Goal: Task Accomplishment & Management: Use online tool/utility

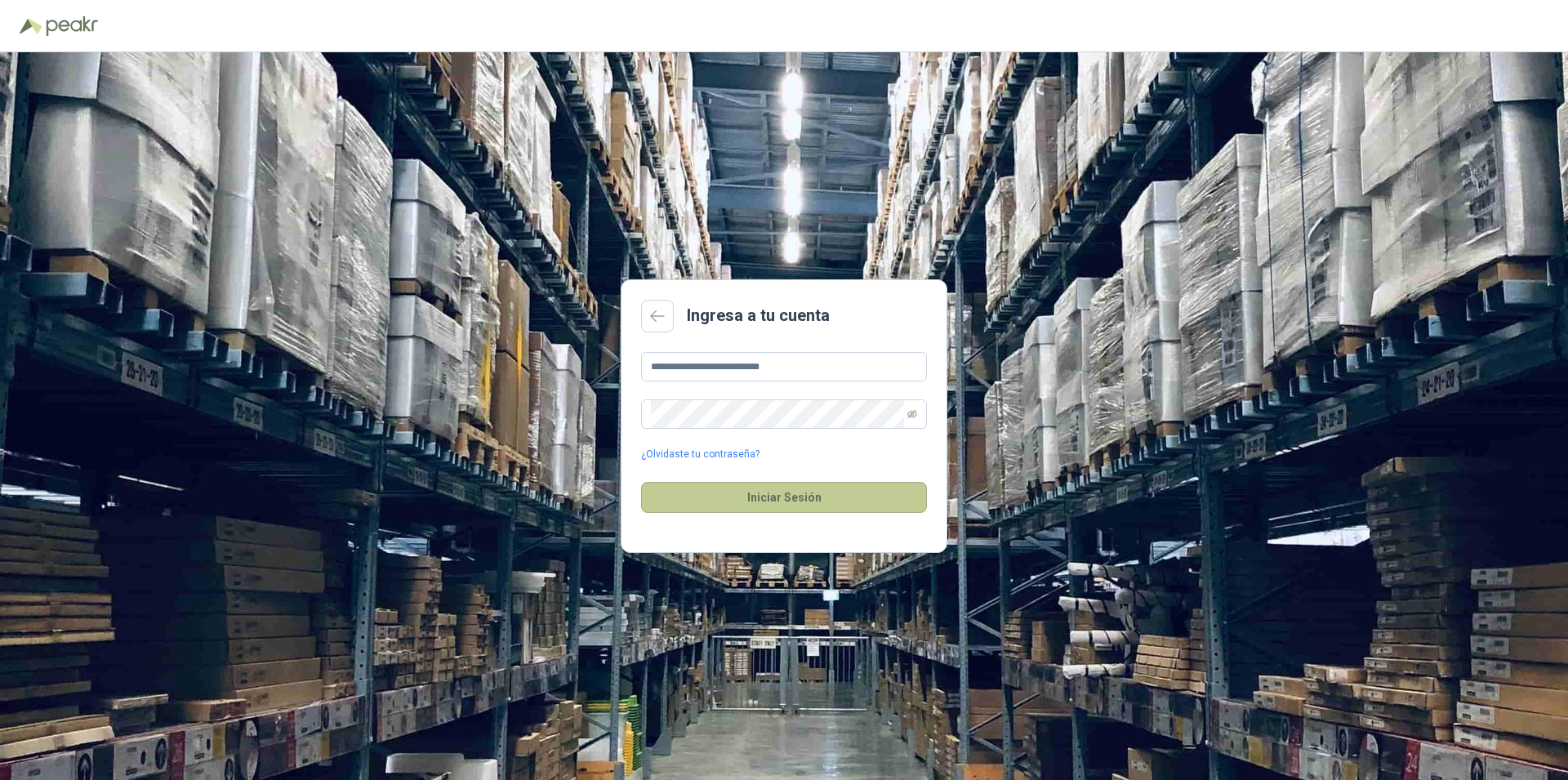
click at [781, 498] on button "Iniciar Sesión" at bounding box center [783, 497] width 286 height 31
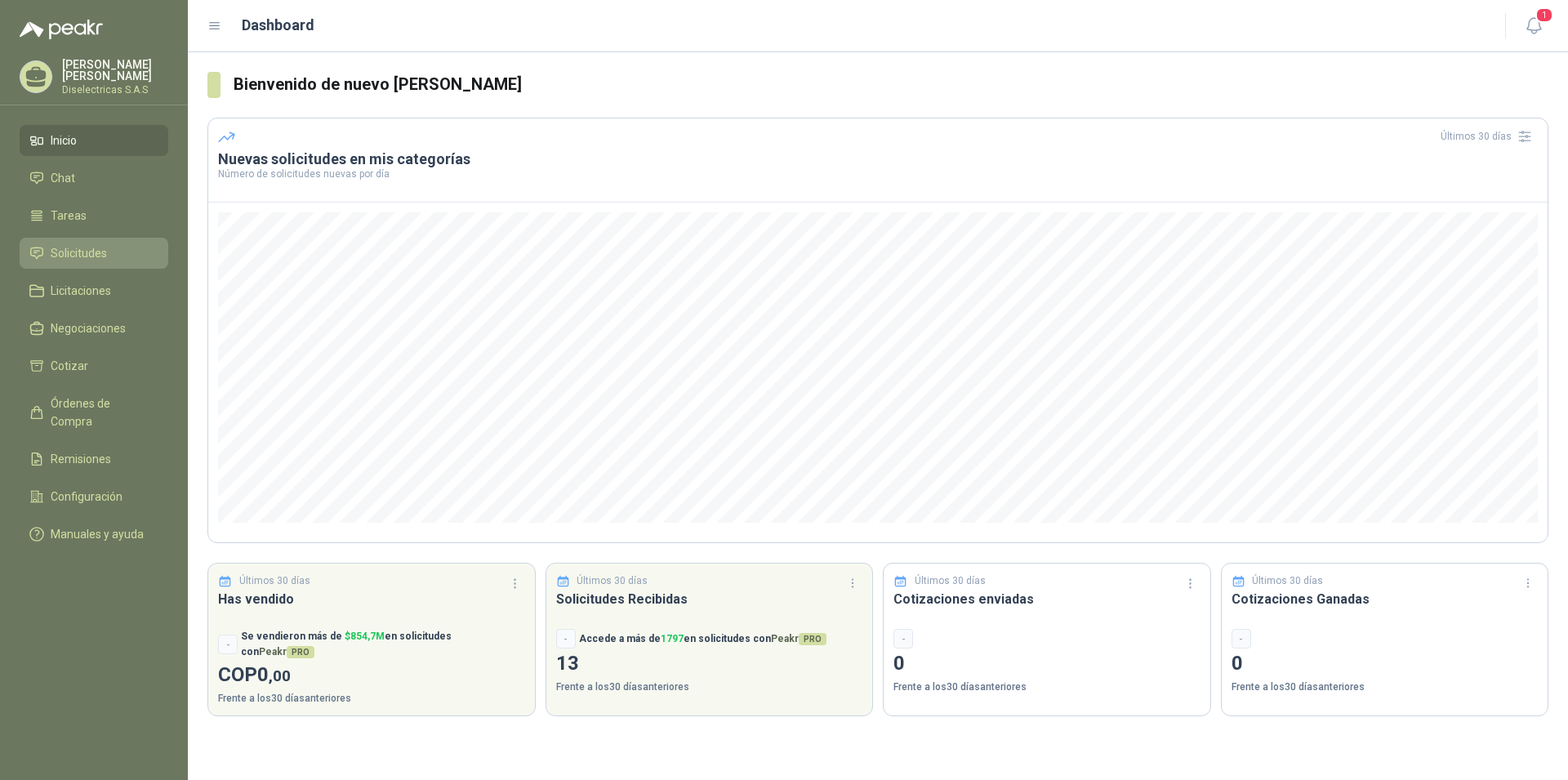
click at [76, 246] on span "Solicitudes" at bounding box center [78, 253] width 56 height 18
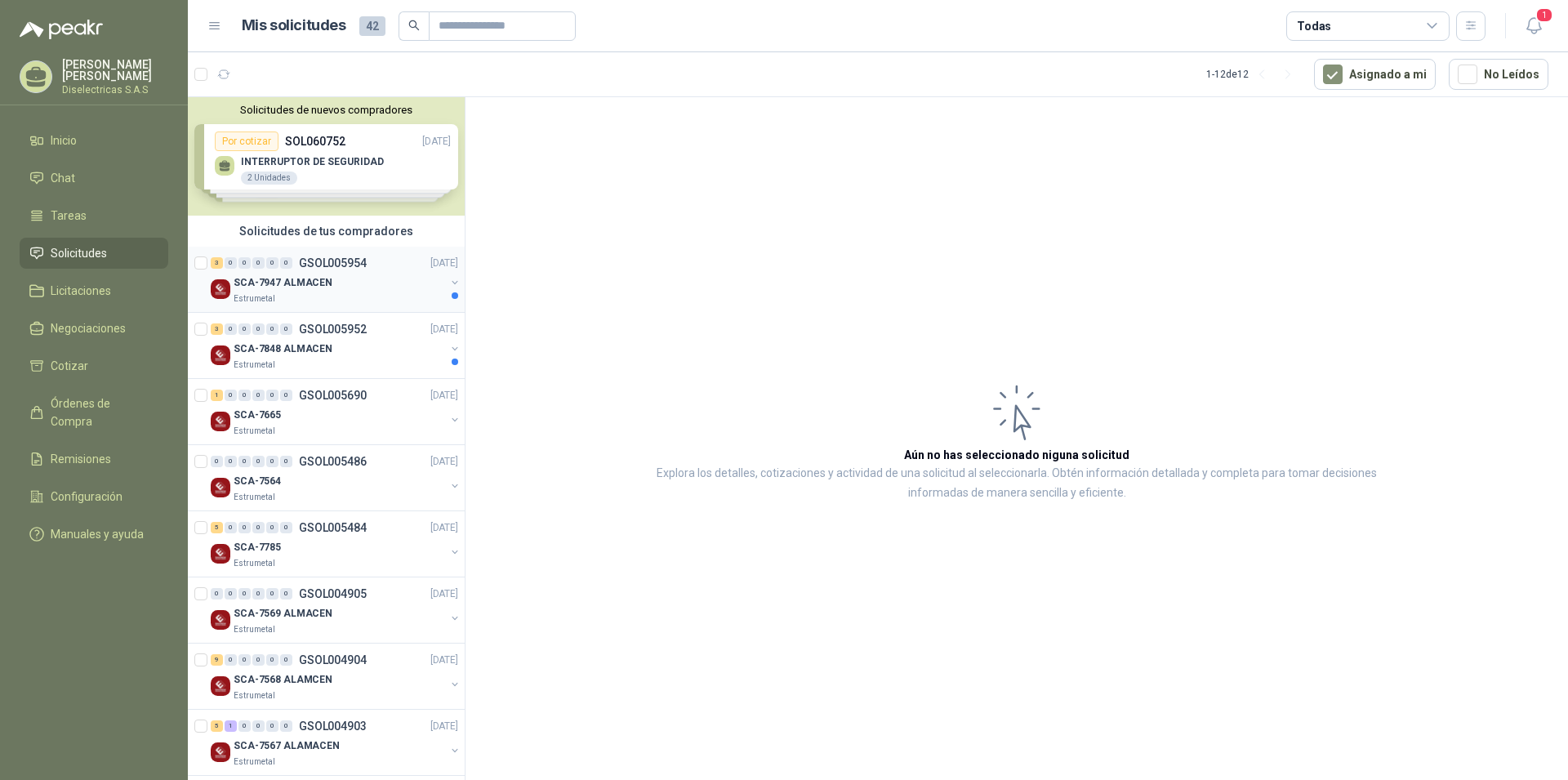
click at [300, 289] on p "SCA-7947 ALMACEN" at bounding box center [283, 283] width 99 height 16
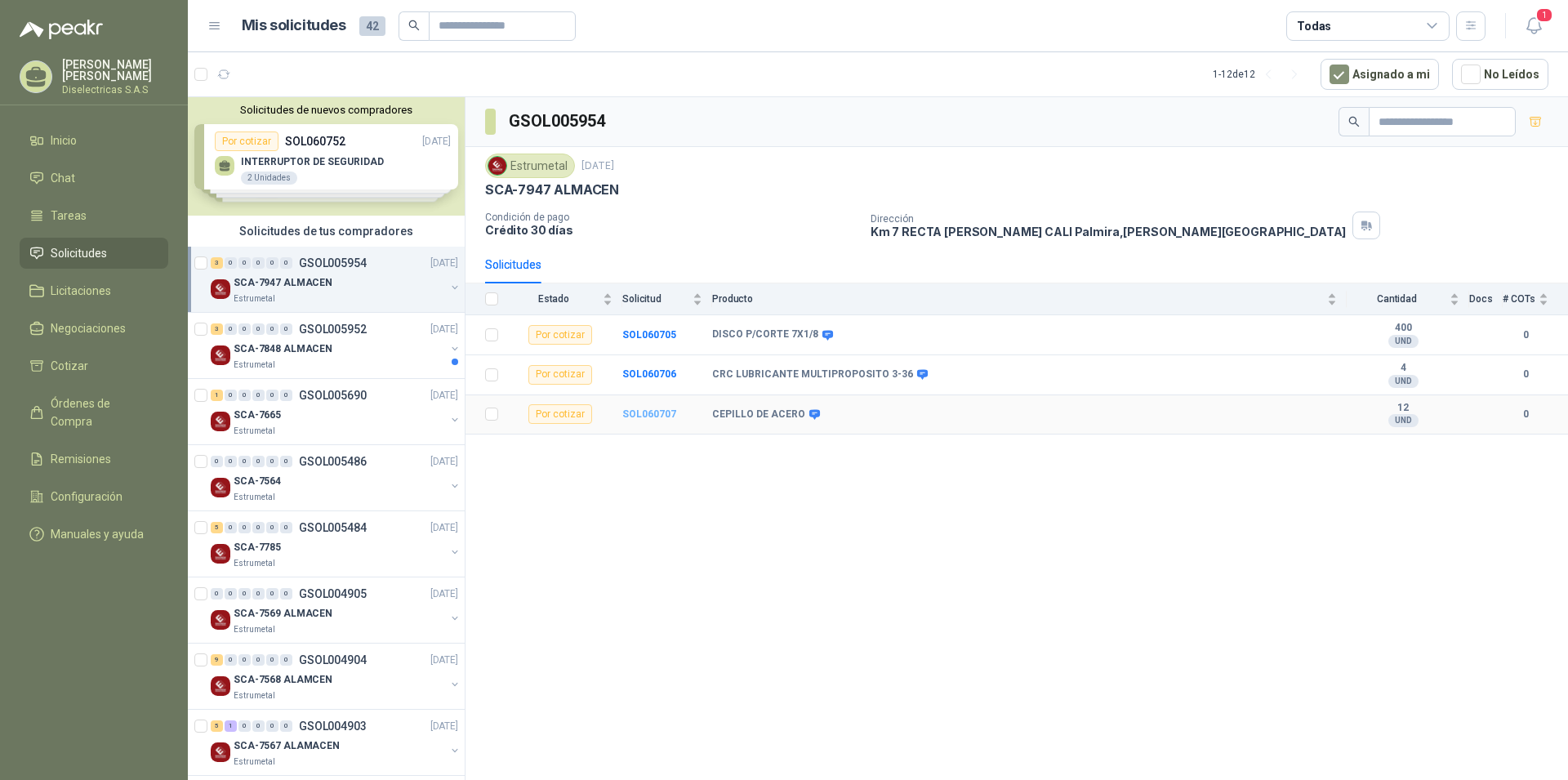
click at [654, 414] on b "SOL060707" at bounding box center [649, 414] width 54 height 12
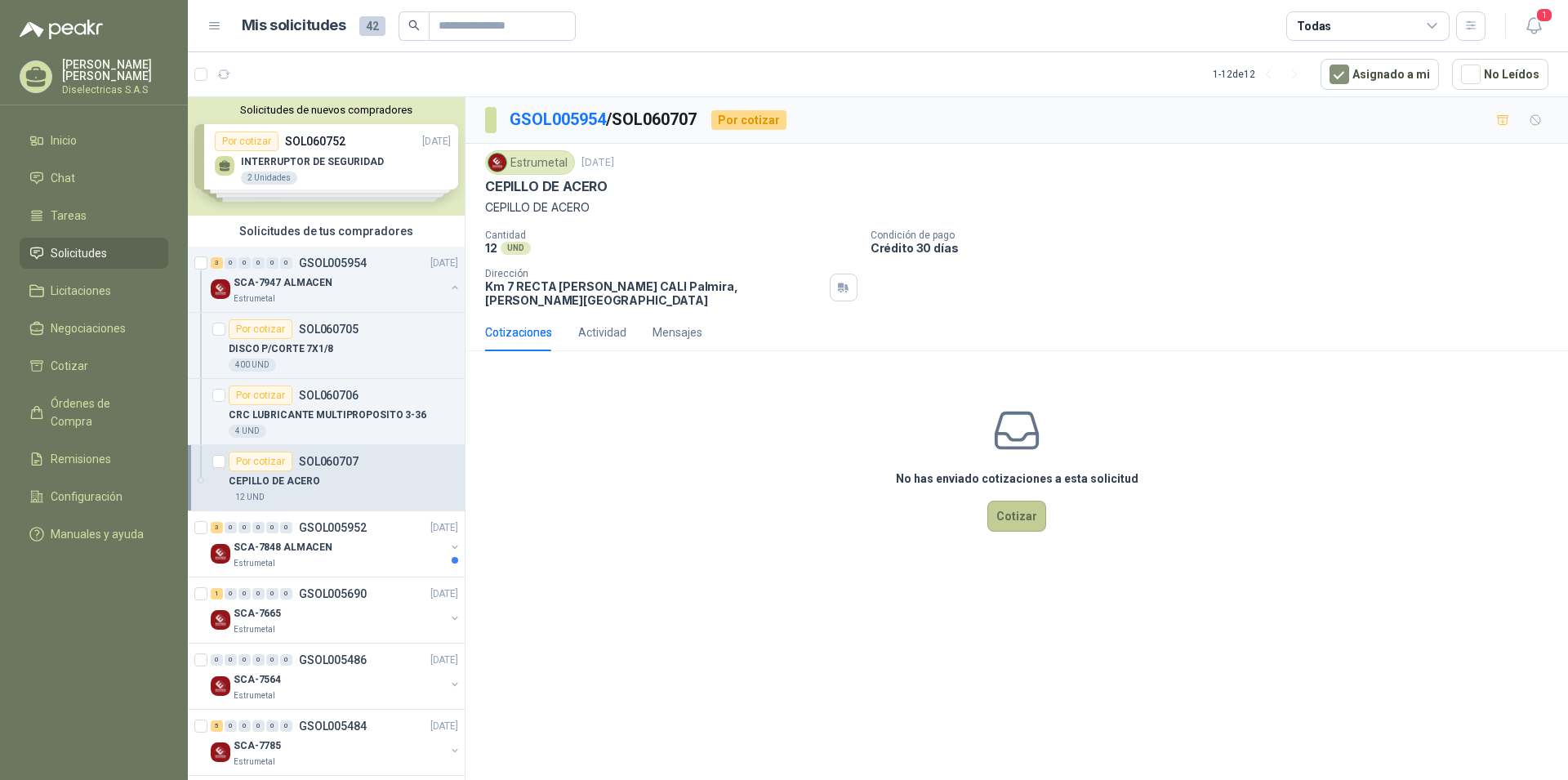
click at [1020, 502] on button "Cotizar" at bounding box center [1017, 516] width 59 height 31
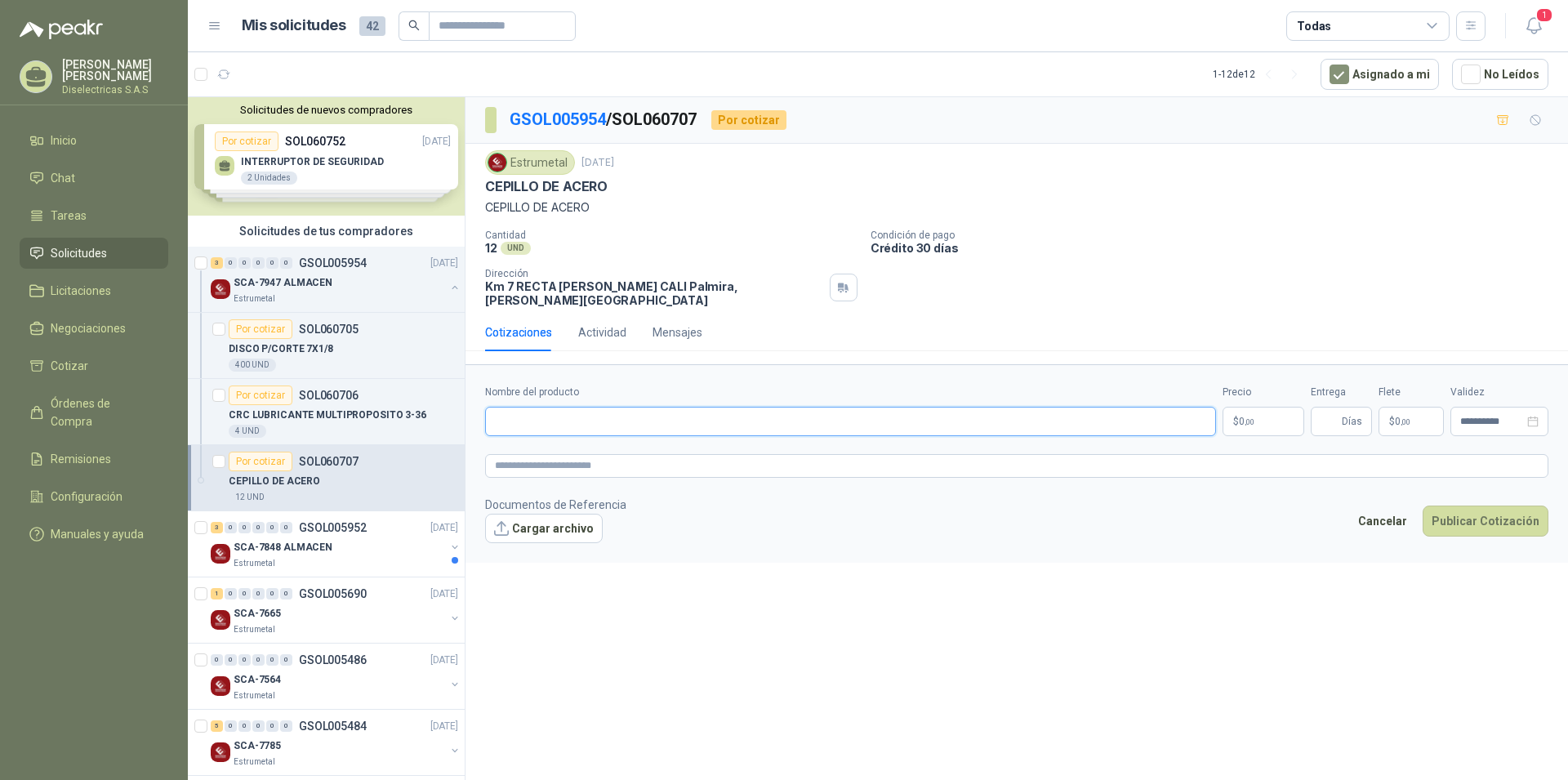
click at [706, 423] on input "Nombre del producto" at bounding box center [850, 422] width 731 height 29
type input "**********"
click at [1269, 407] on p "$ 0 ,00" at bounding box center [1263, 422] width 81 height 29
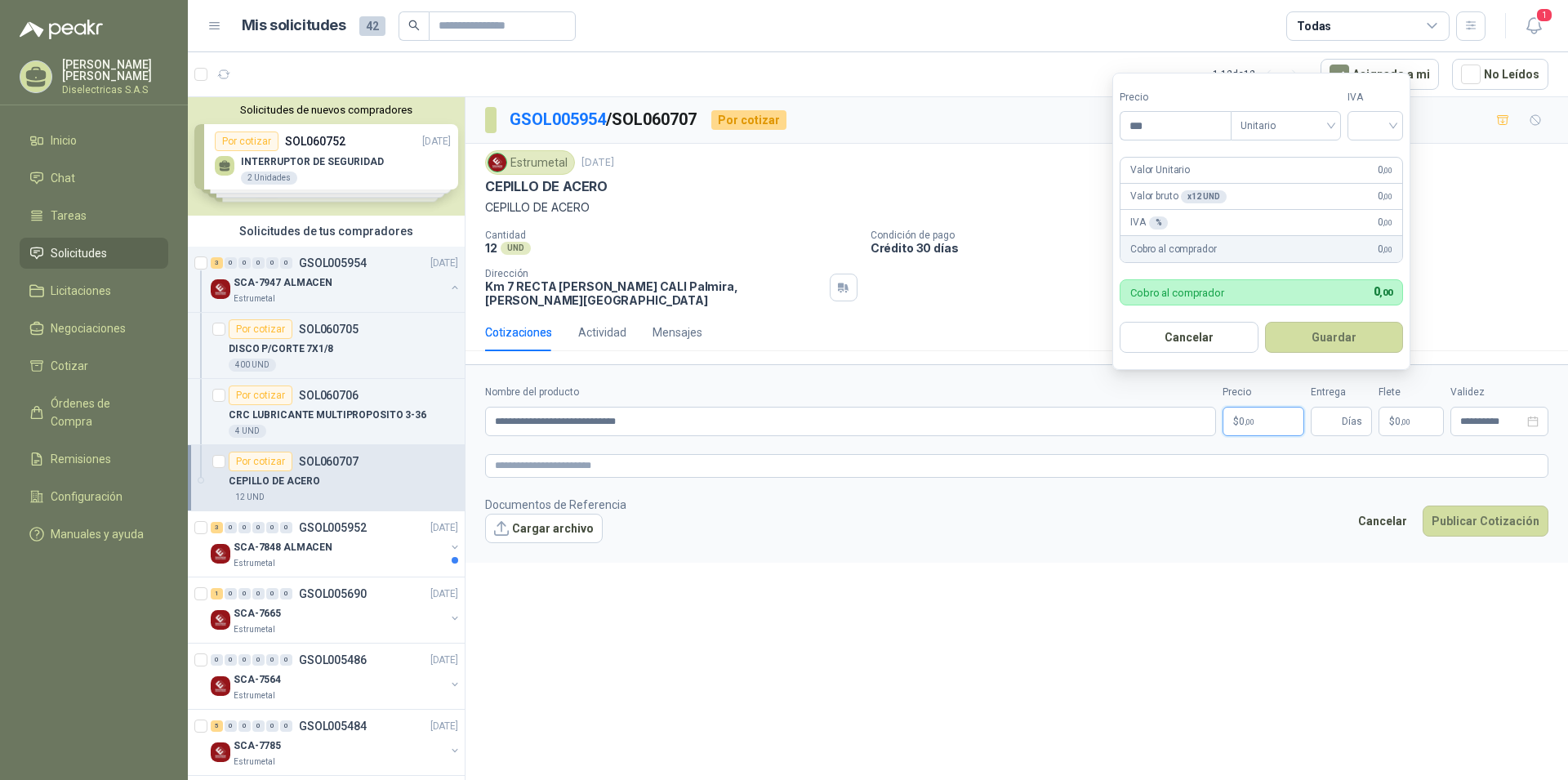
click at [1269, 407] on p "$ 0 ,00" at bounding box center [1263, 422] width 81 height 29
click at [1172, 126] on input "***" at bounding box center [1176, 126] width 110 height 27
drag, startPoint x: 1172, startPoint y: 126, endPoint x: 1110, endPoint y: 128, distance: 62.0
click at [1121, 128] on input "***" at bounding box center [1176, 126] width 110 height 27
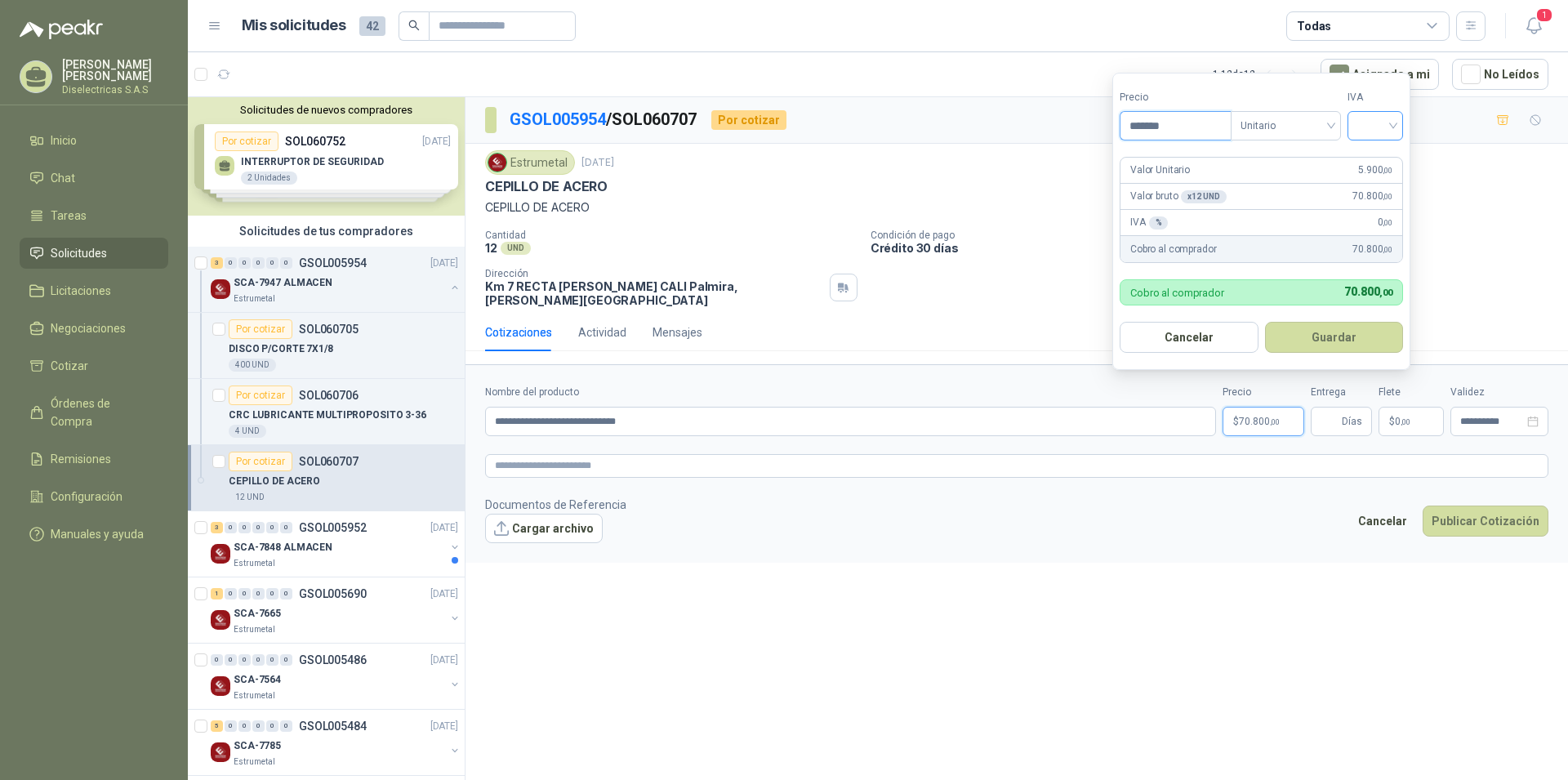
type input "*******"
click at [1392, 120] on input "search" at bounding box center [1375, 124] width 36 height 25
click at [1385, 155] on div "19%" at bounding box center [1379, 159] width 30 height 18
click at [1335, 334] on button "Guardar" at bounding box center [1336, 338] width 140 height 31
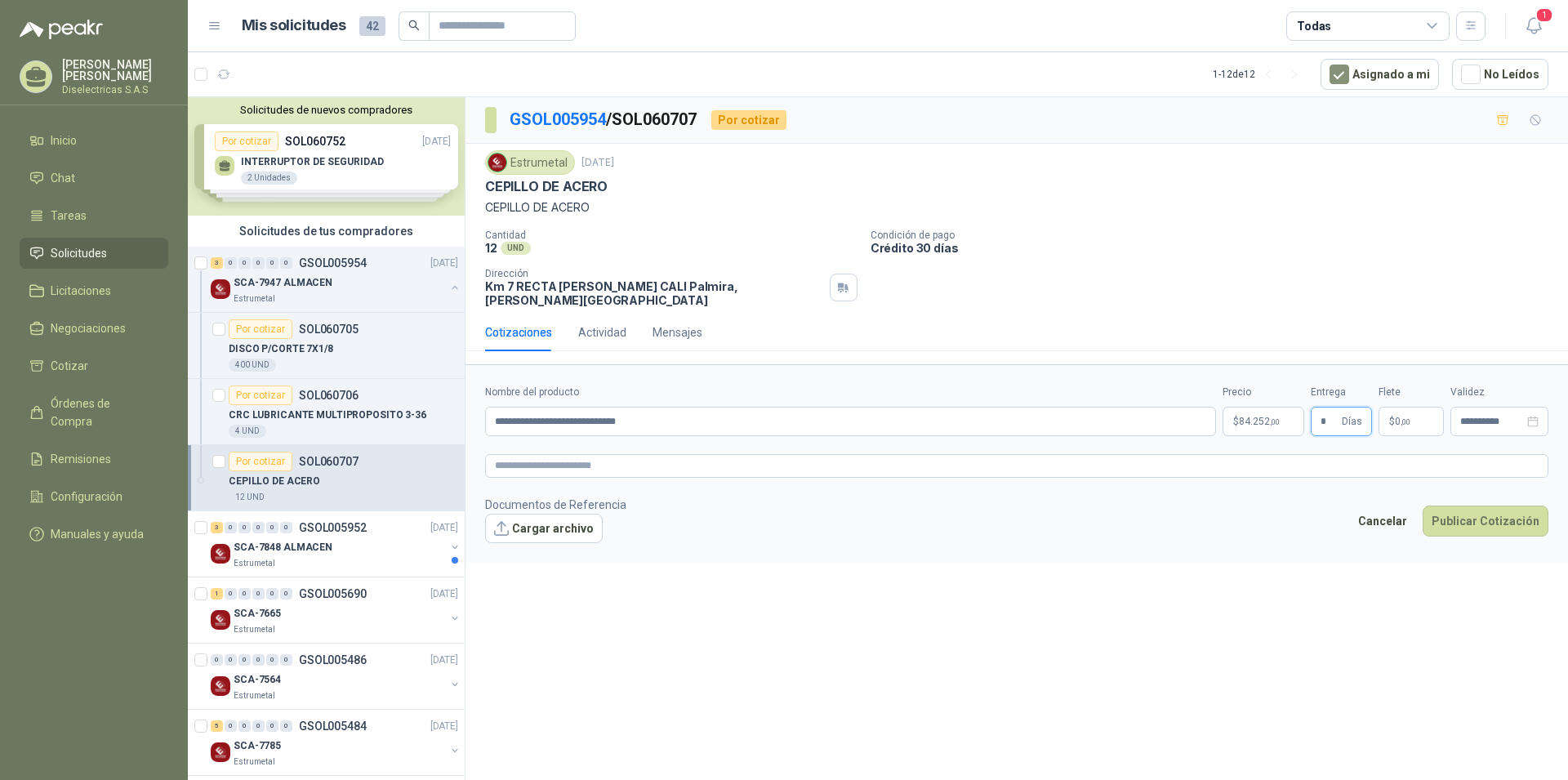
type input "*"
click at [1507, 432] on form "**********" at bounding box center [1017, 462] width 1103 height 197
click at [1496, 505] on button "Publicar Cotización" at bounding box center [1486, 521] width 126 height 31
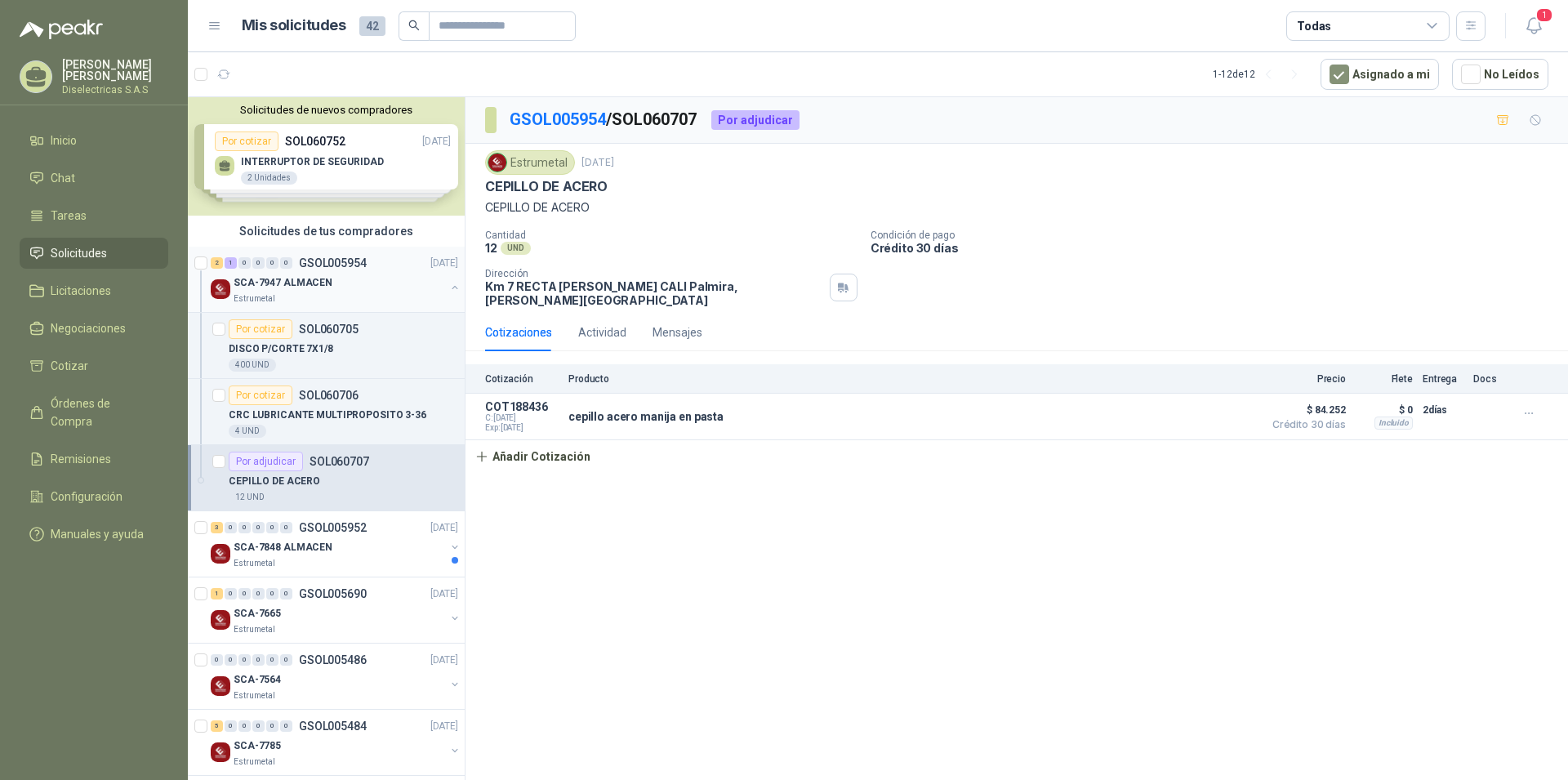
click at [334, 289] on div "SCA-7947 ALMACEN" at bounding box center [340, 283] width 212 height 20
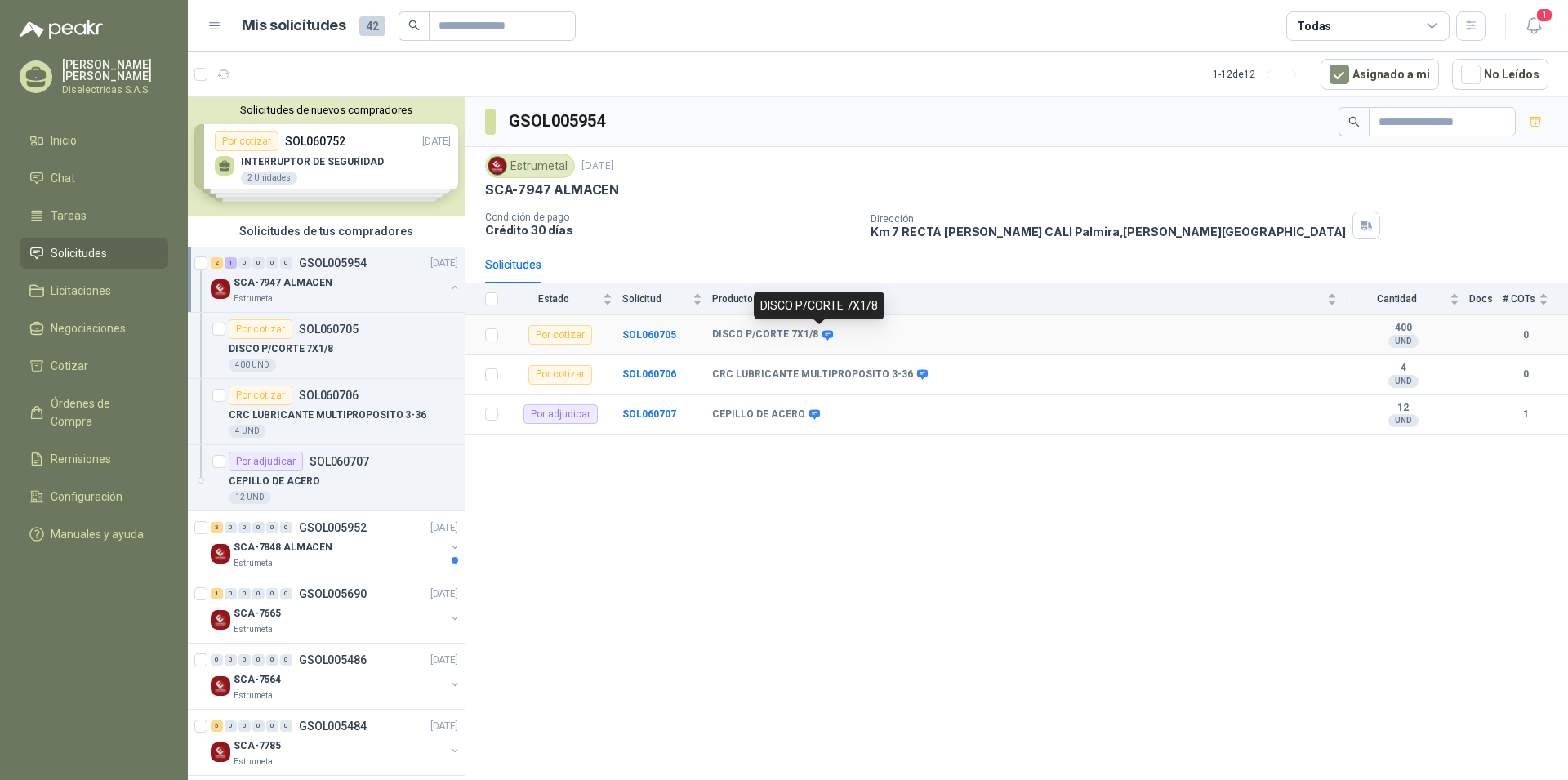
click at [822, 334] on icon at bounding box center [827, 335] width 11 height 10
click at [570, 335] on div "Por cotizar" at bounding box center [560, 335] width 64 height 20
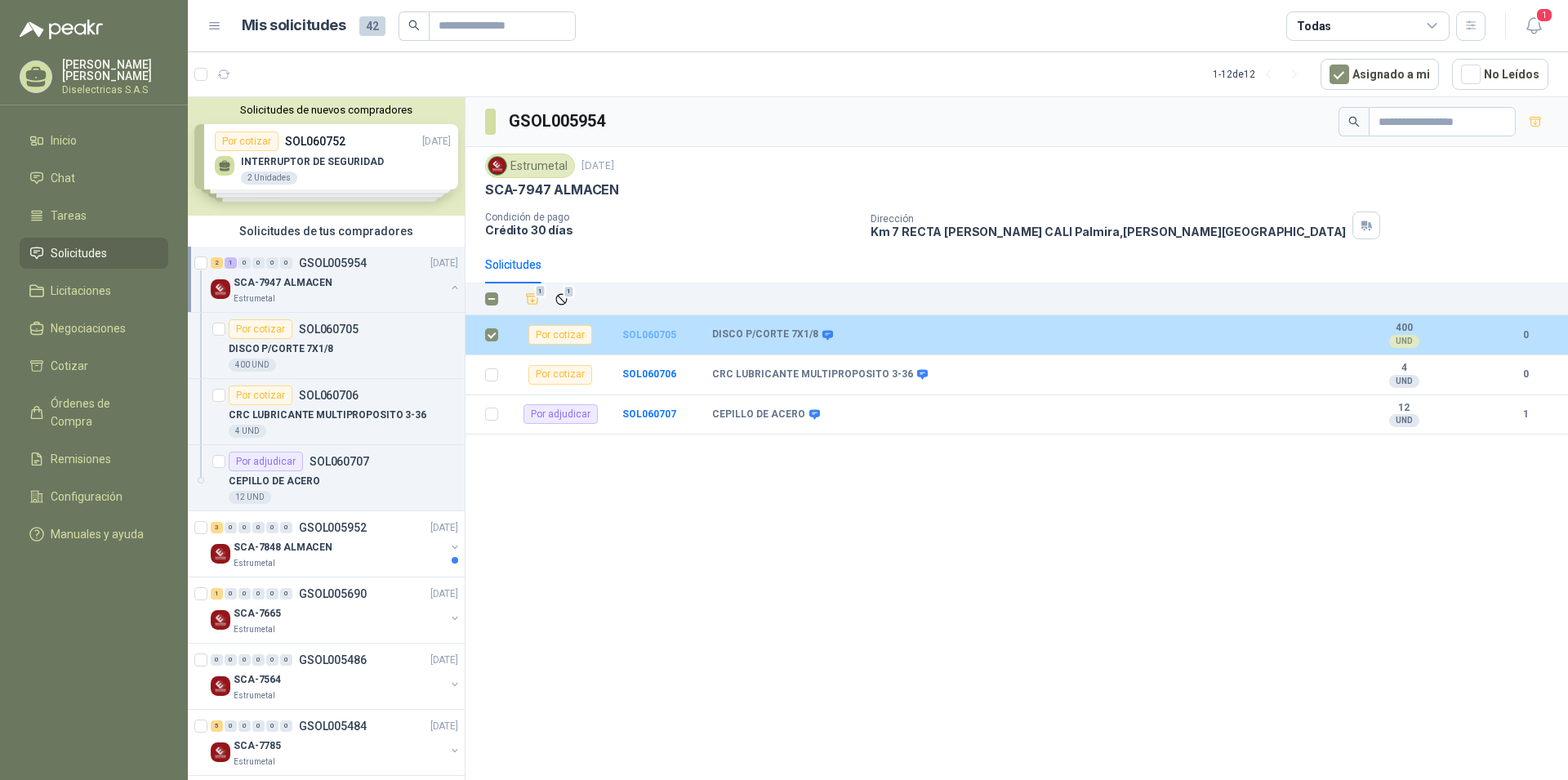
click at [653, 331] on b "SOL060705" at bounding box center [649, 335] width 54 height 12
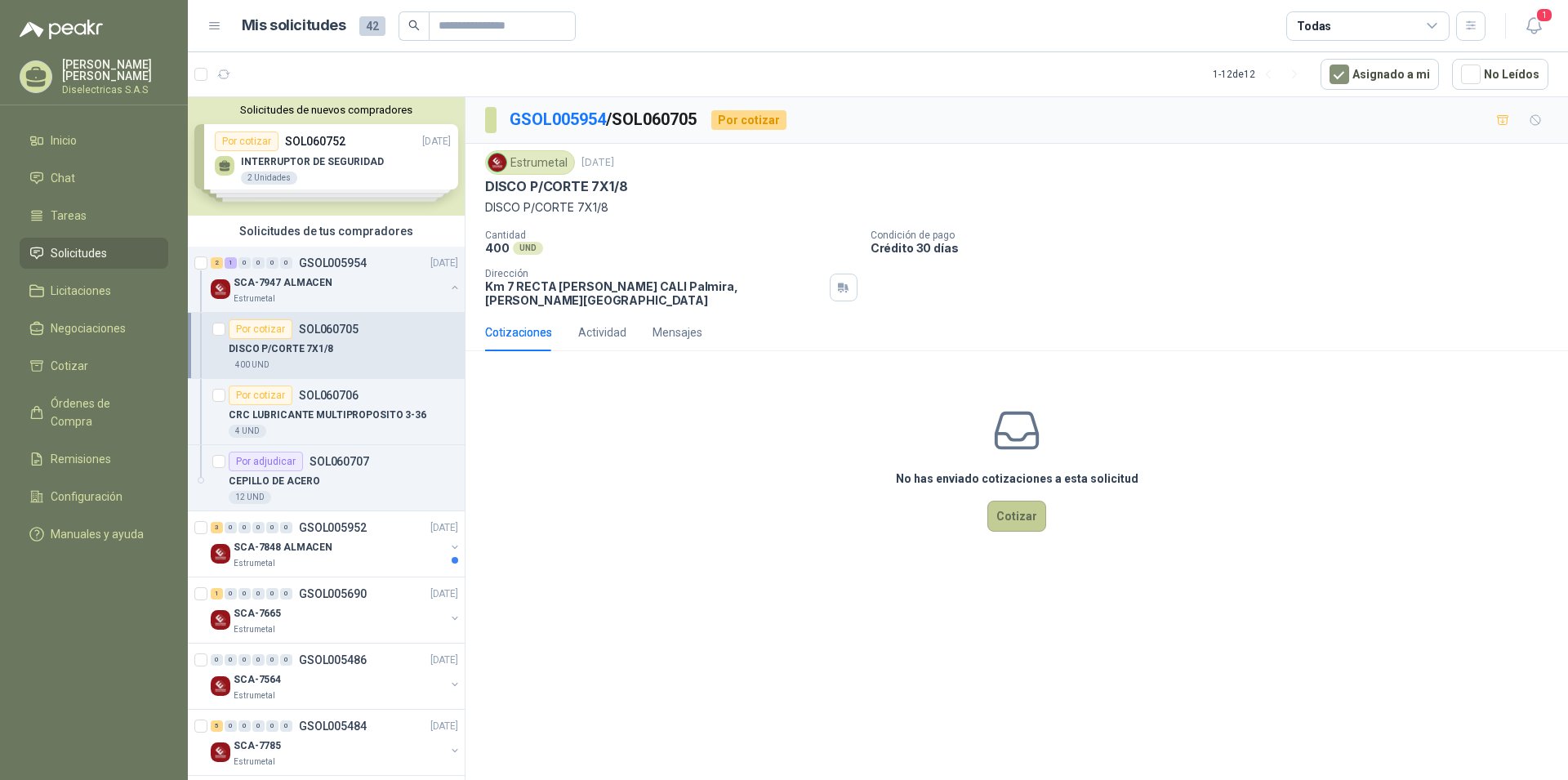
click at [1016, 514] on button "Cotizar" at bounding box center [1017, 516] width 59 height 31
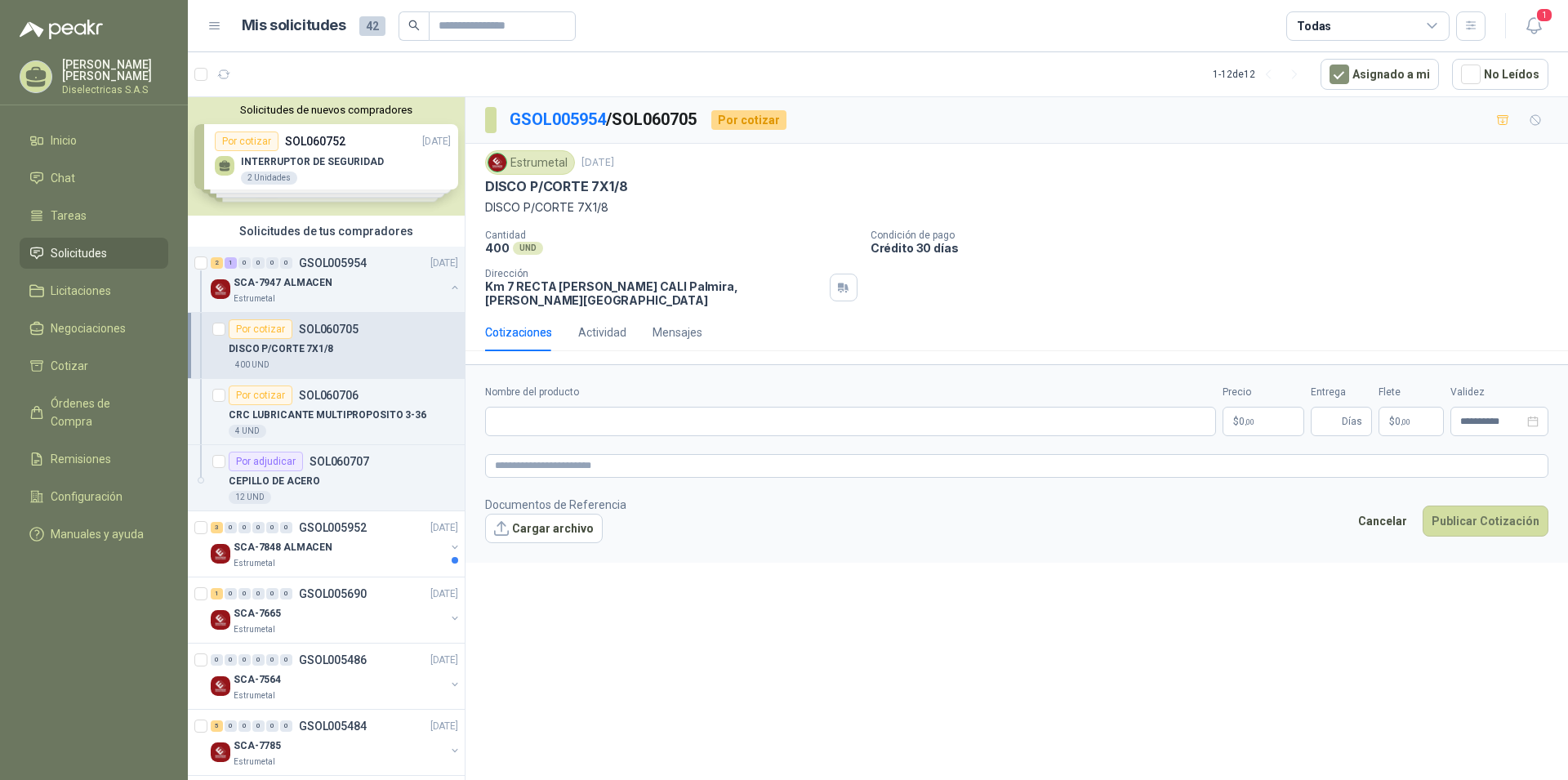
click at [1265, 407] on p "$ 0 ,00" at bounding box center [1263, 422] width 81 height 29
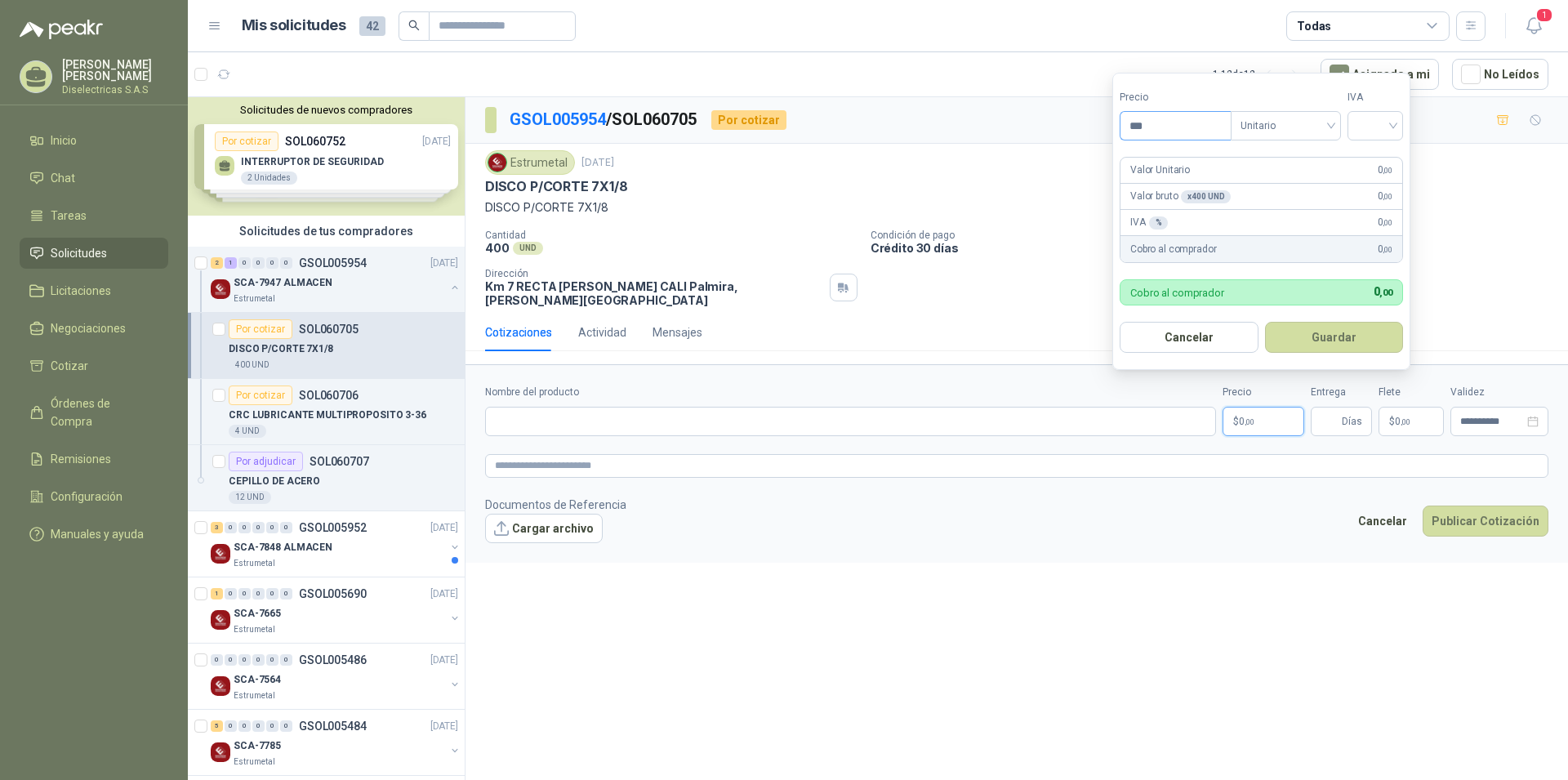
drag, startPoint x: 1174, startPoint y: 123, endPoint x: 1121, endPoint y: 132, distance: 53.8
click at [1121, 132] on input "***" at bounding box center [1176, 126] width 110 height 27
click at [1327, 123] on span "Unitario" at bounding box center [1285, 126] width 90 height 25
type input "*******"
click at [1327, 123] on span "Unitario" at bounding box center [1285, 126] width 90 height 25
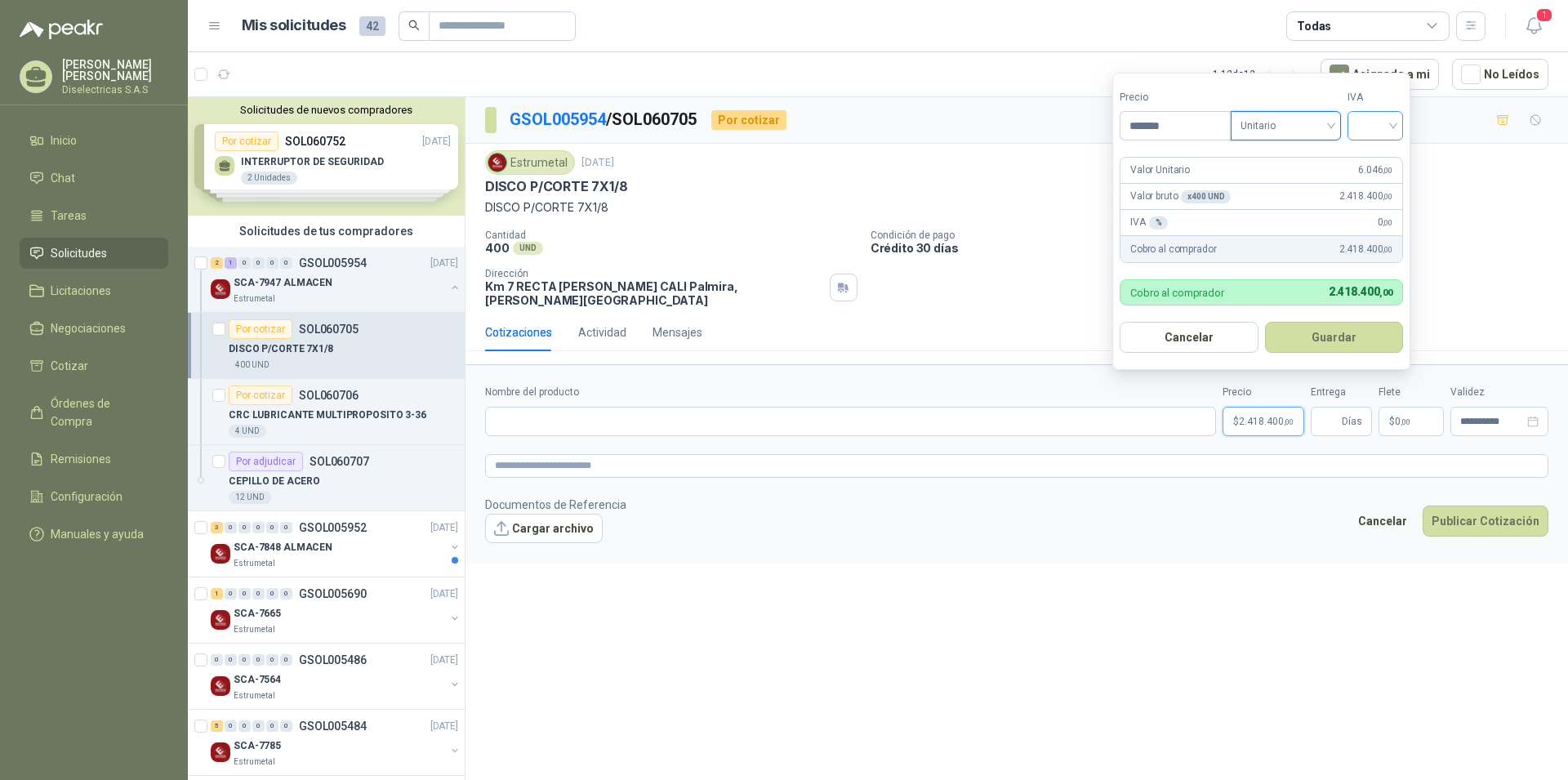
click at [1385, 122] on input "search" at bounding box center [1375, 124] width 36 height 25
click at [1372, 158] on div "19%" at bounding box center [1379, 159] width 30 height 18
click at [689, 407] on input "Nombre del producto" at bounding box center [850, 422] width 731 height 29
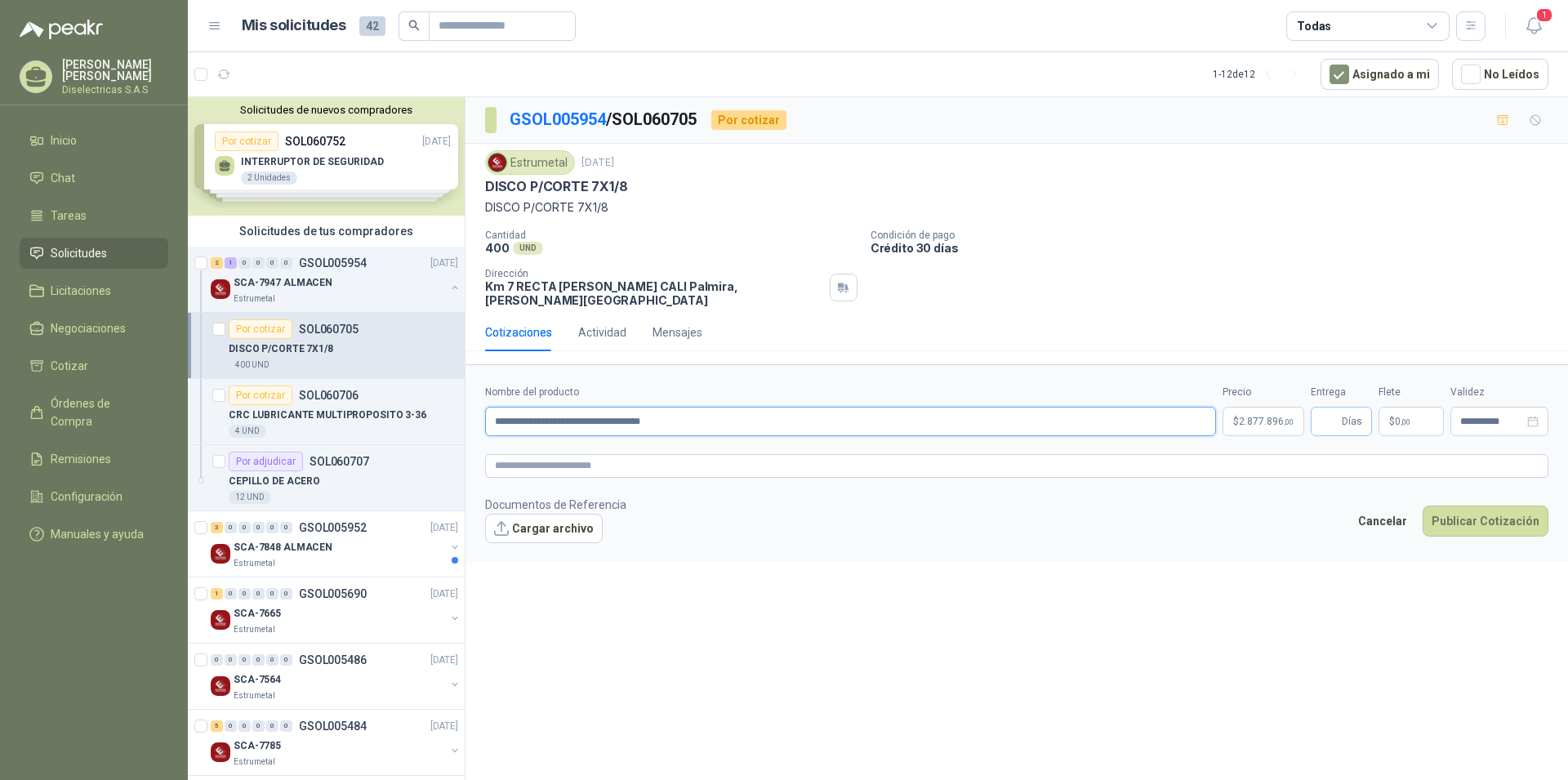
type input "**********"
click at [1334, 411] on input "Entrega" at bounding box center [1330, 421] width 18 height 27
type input "*"
click at [1505, 509] on button "Publicar Cotización" at bounding box center [1486, 521] width 126 height 31
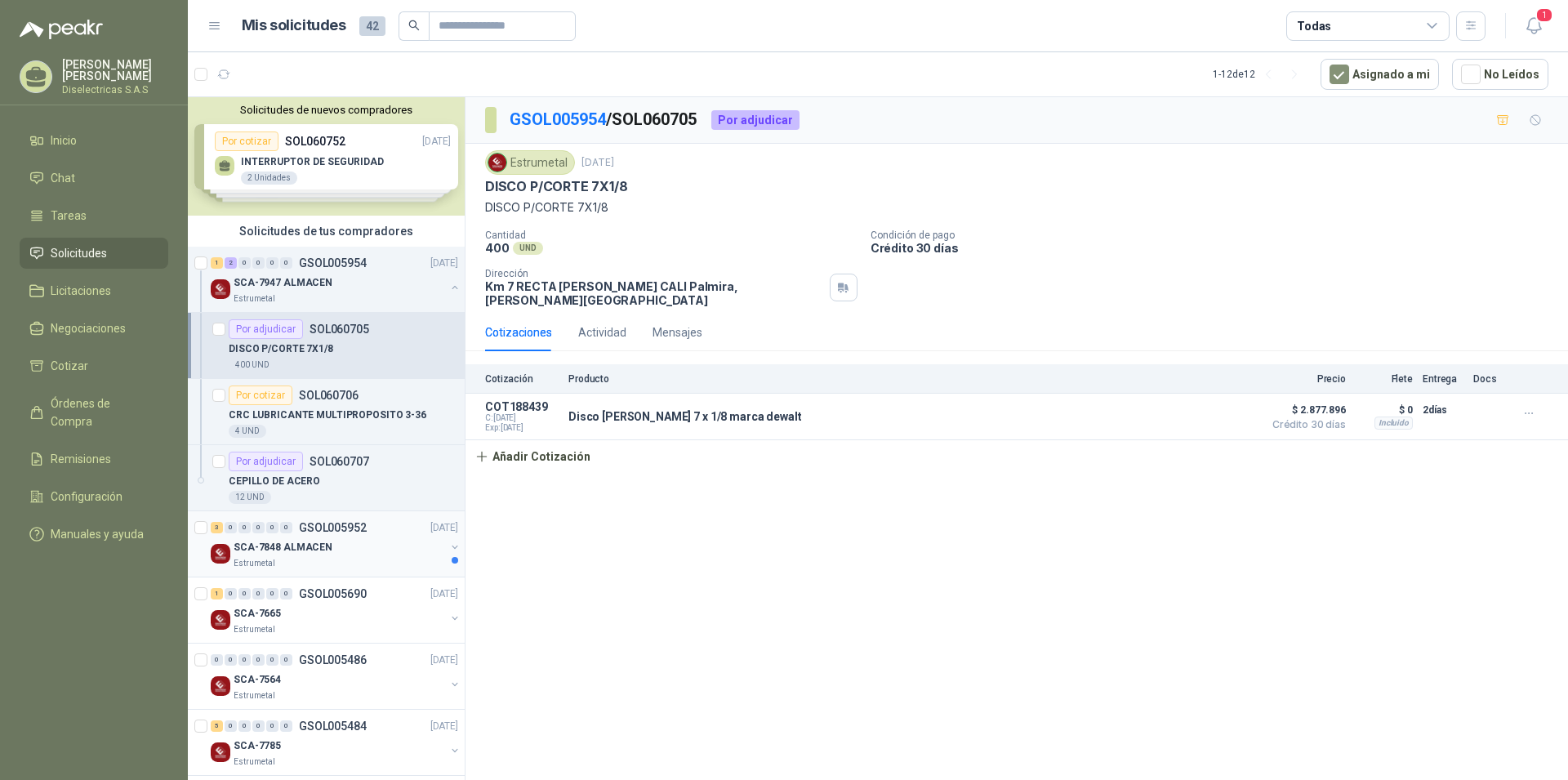
click at [368, 553] on div "SCA-7848 ALMACEN" at bounding box center [340, 547] width 212 height 20
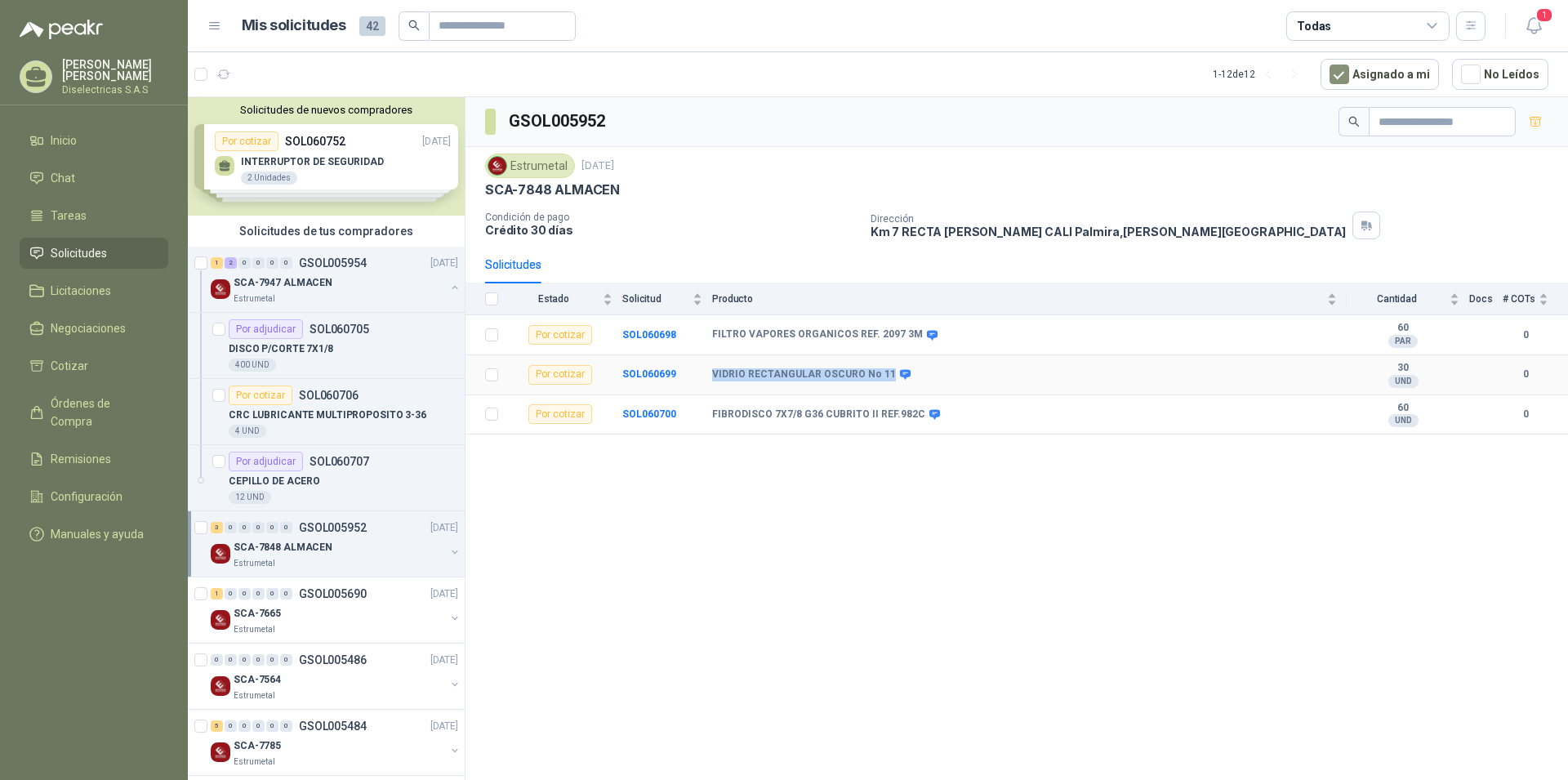
drag, startPoint x: 712, startPoint y: 374, endPoint x: 882, endPoint y: 375, distance: 170.0
click at [882, 375] on b "VIDRIO RECTANGULAR OSCURO No 11" at bounding box center [804, 374] width 183 height 13
copy b "VIDRIO RECTANGULAR OSCURO No 11"
click at [375, 549] on div "SCA-7848 ALMACEN" at bounding box center [340, 547] width 212 height 20
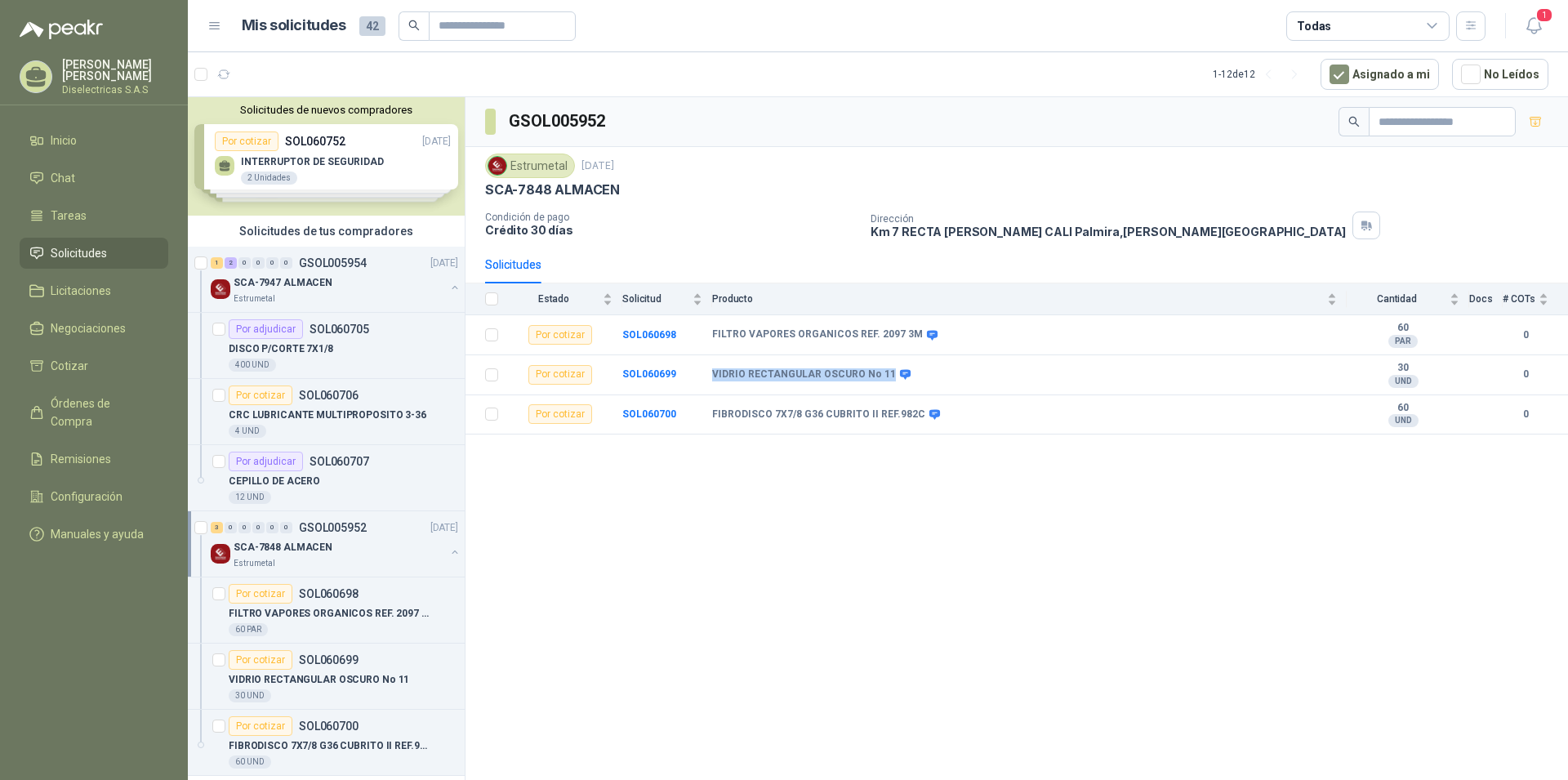
click at [375, 549] on div "SCA-7848 ALMACEN" at bounding box center [340, 547] width 212 height 20
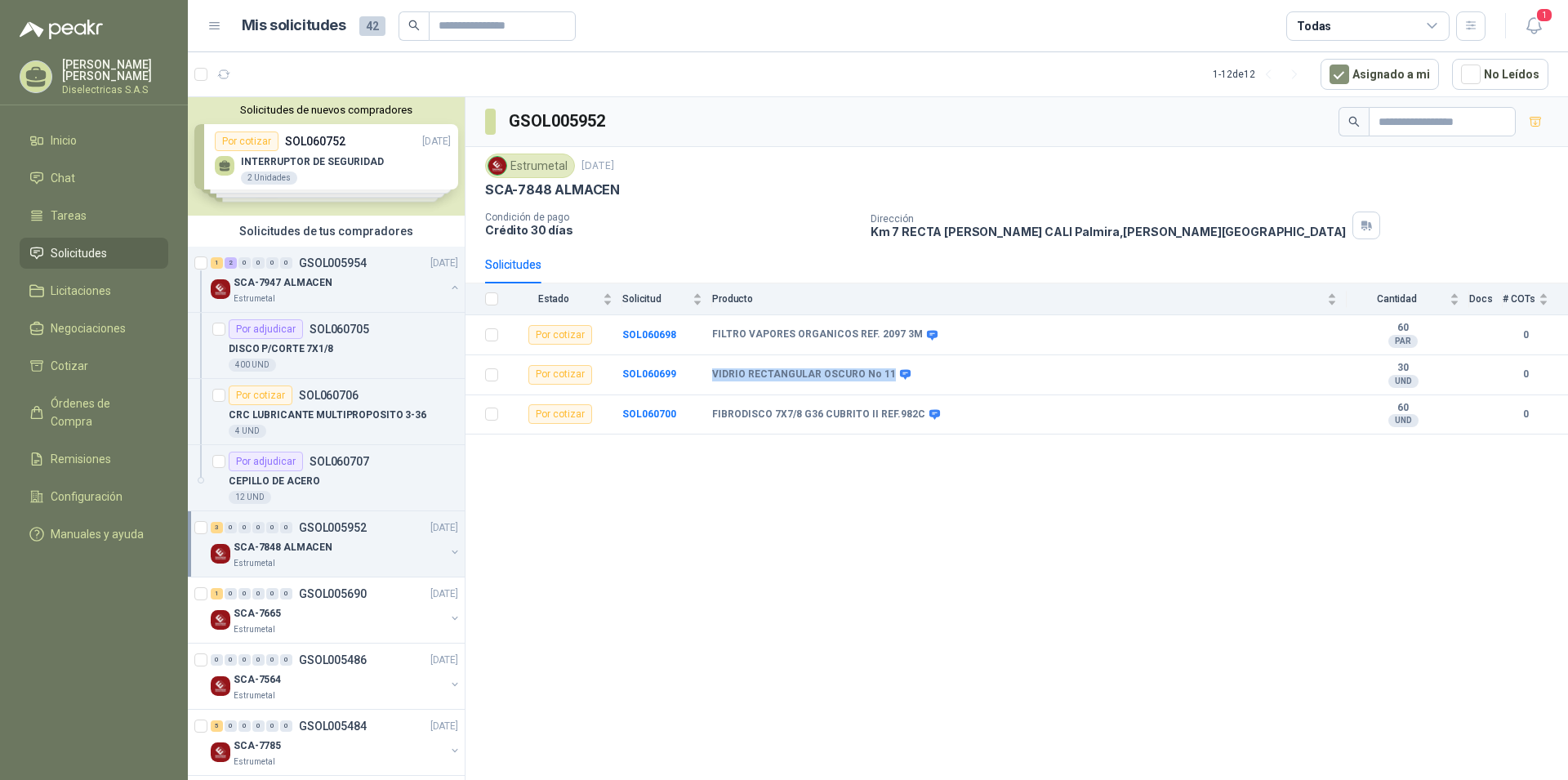
click at [309, 549] on p "SCA-7848 ALMACEN" at bounding box center [283, 547] width 99 height 16
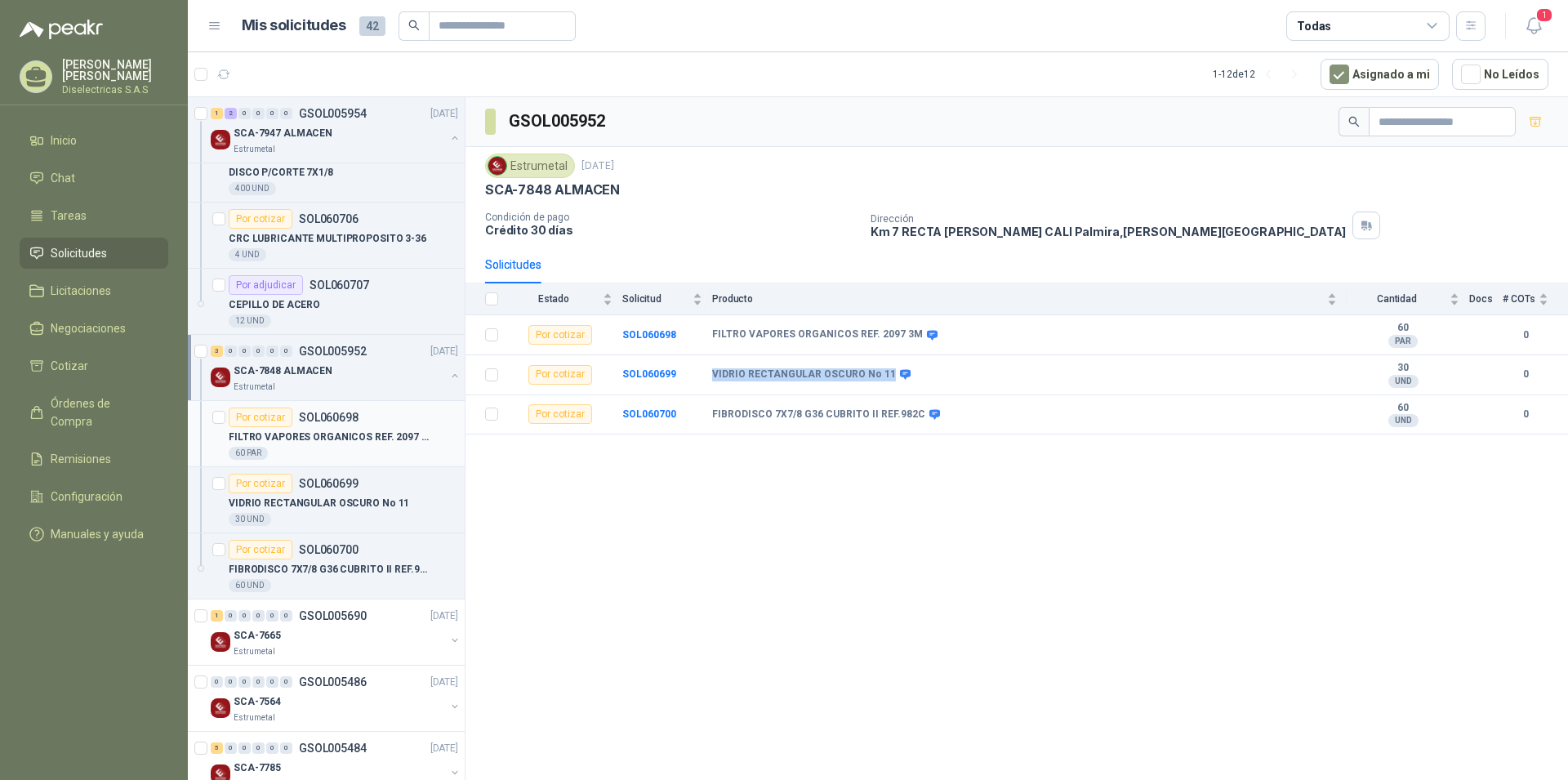
scroll to position [222, 0]
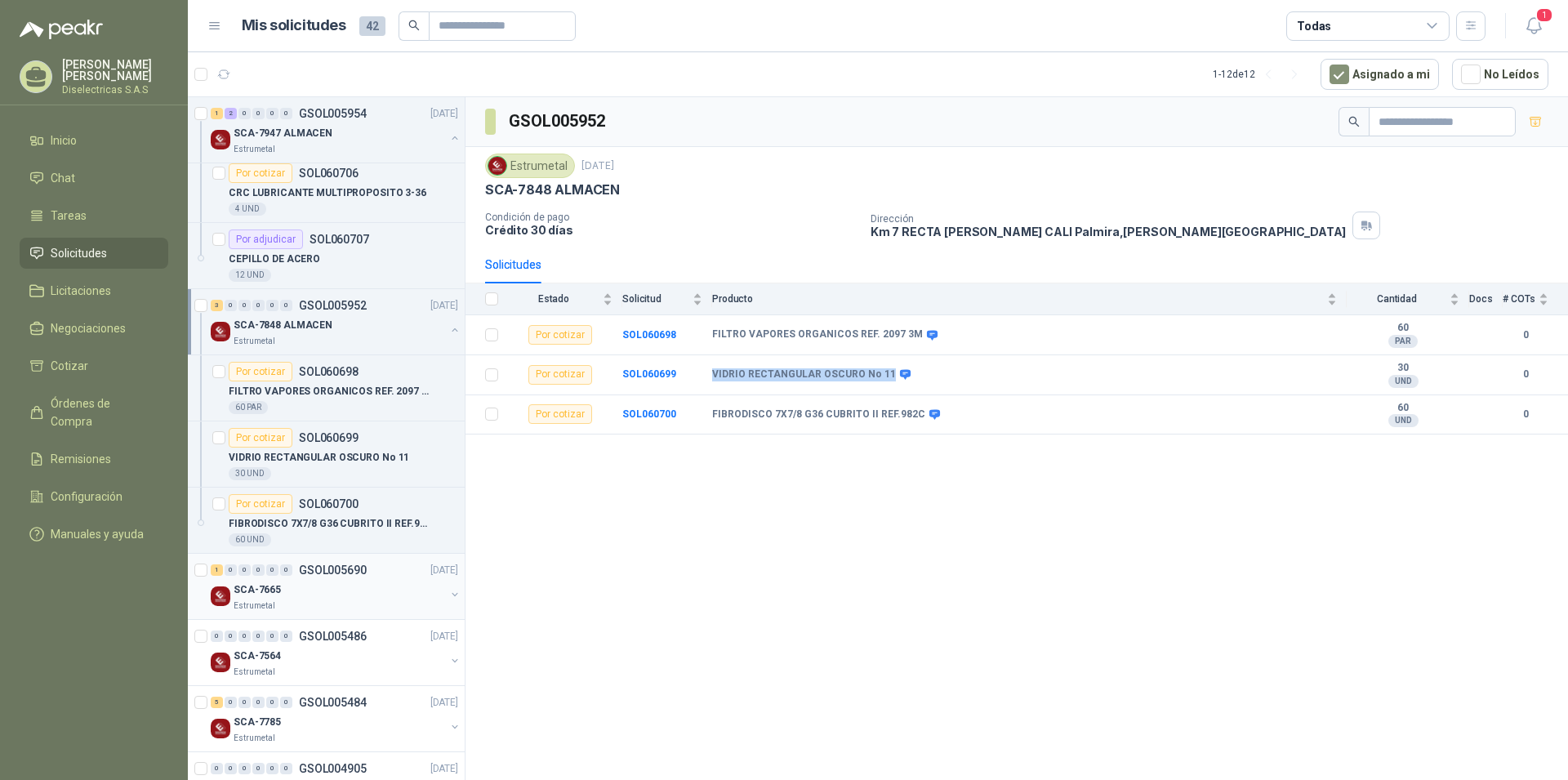
click at [246, 592] on p "SCA-7665" at bounding box center [257, 590] width 47 height 16
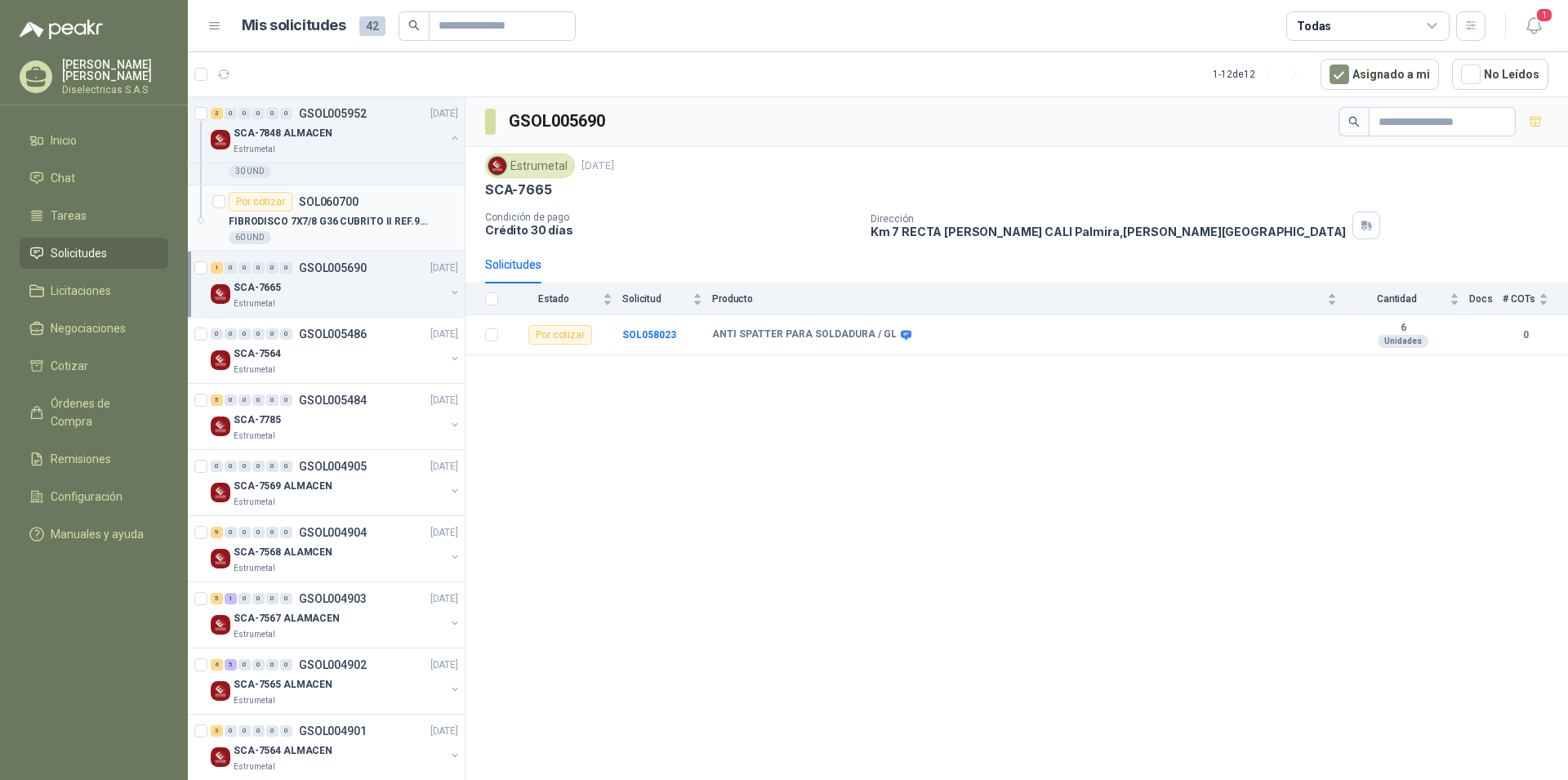
scroll to position [555, 0]
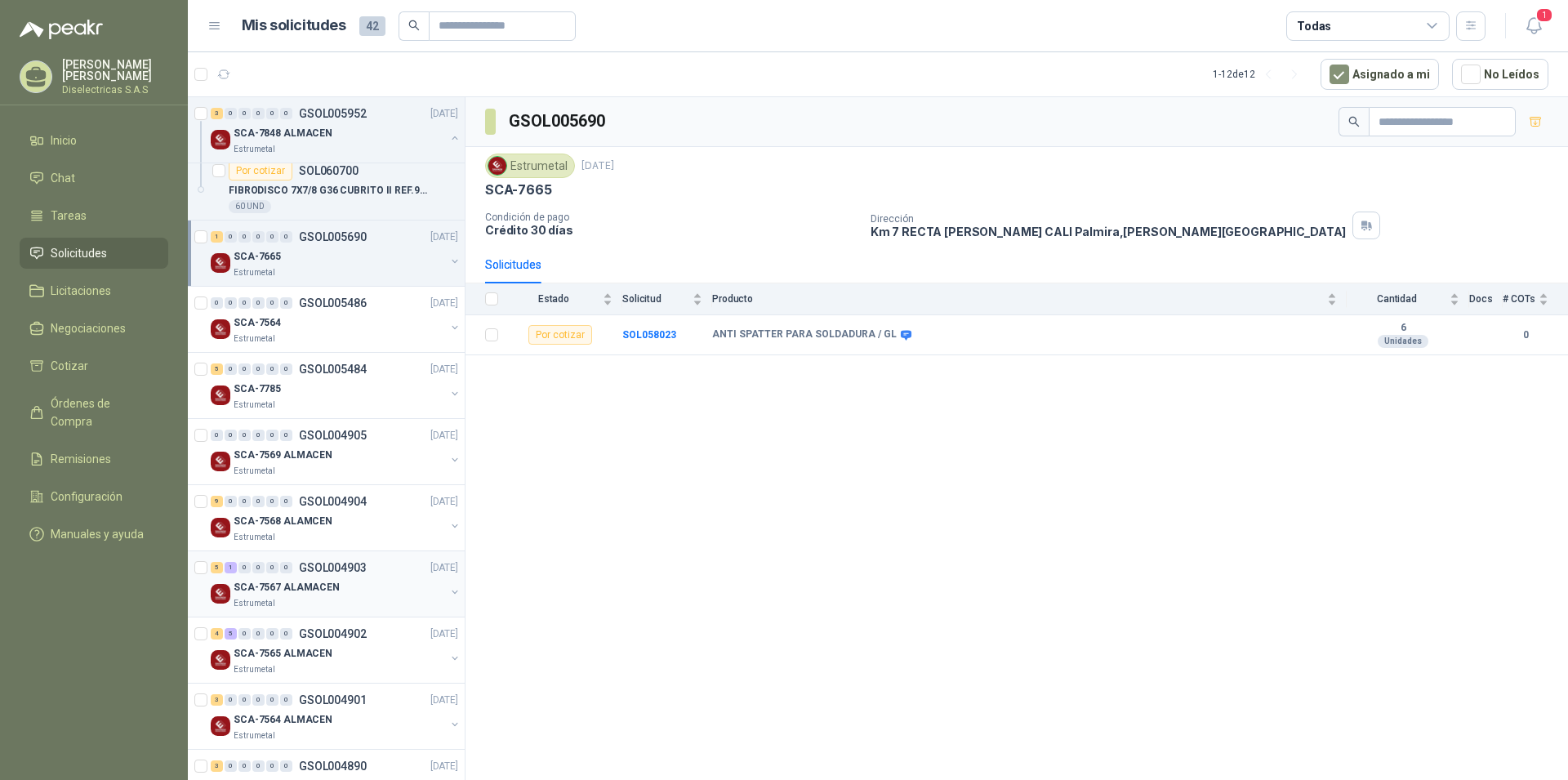
click at [303, 582] on p "SCA-7567 ALAMACEN" at bounding box center [287, 588] width 106 height 16
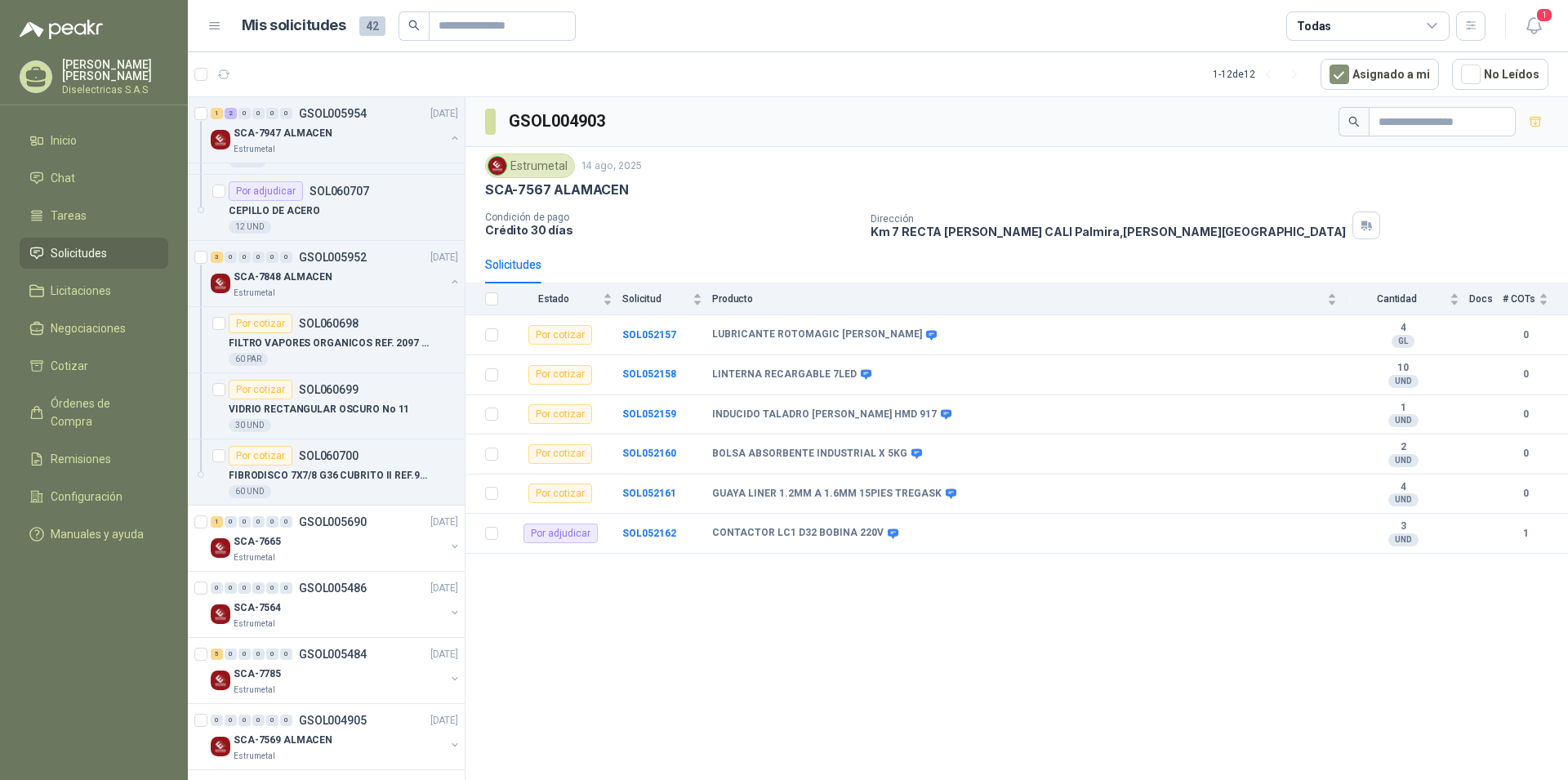
scroll to position [8, 0]
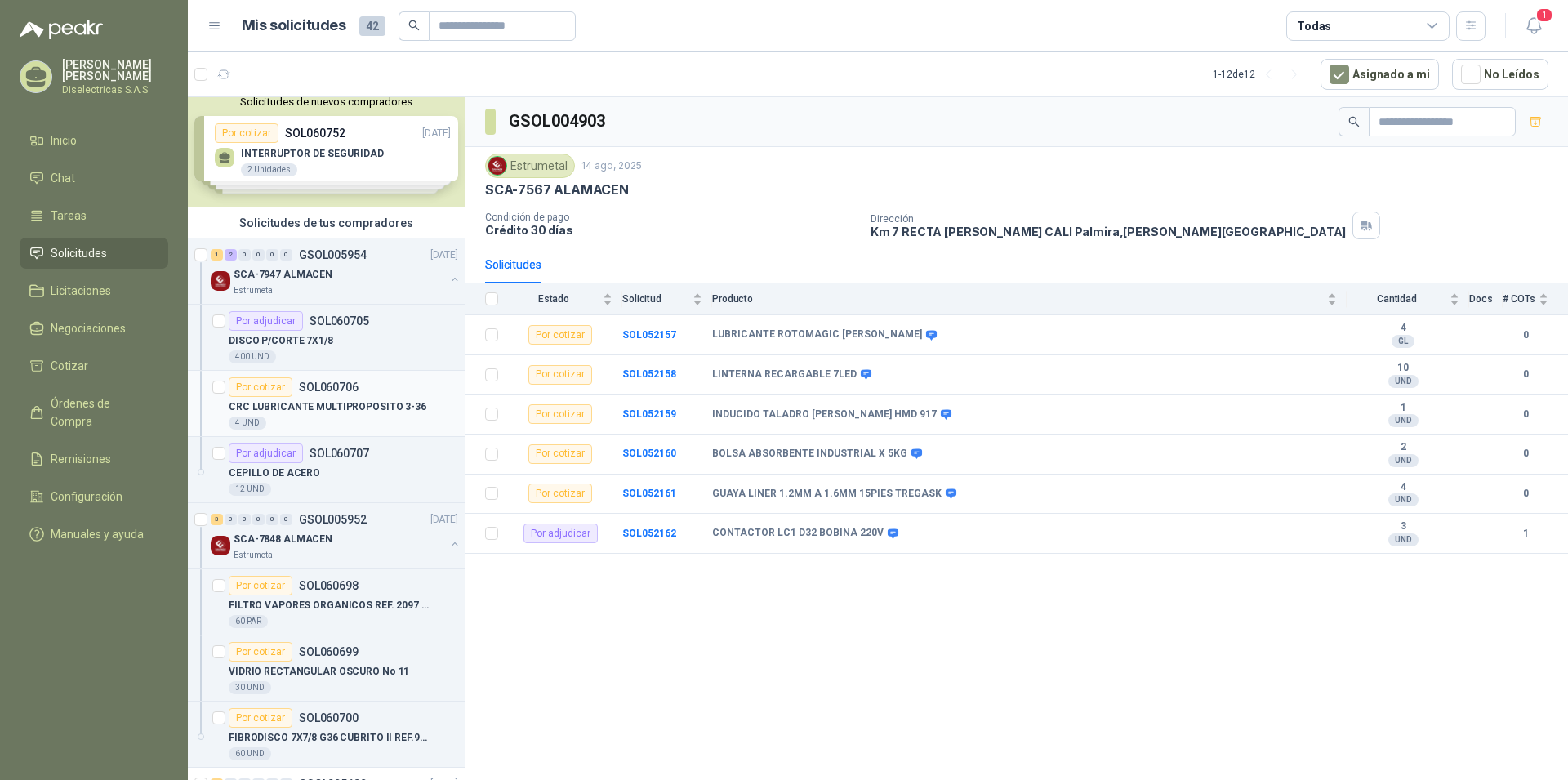
click at [349, 404] on p "CRC LUBRICANTE MULTIPROPOSITO 3-36" at bounding box center [327, 407] width 197 height 16
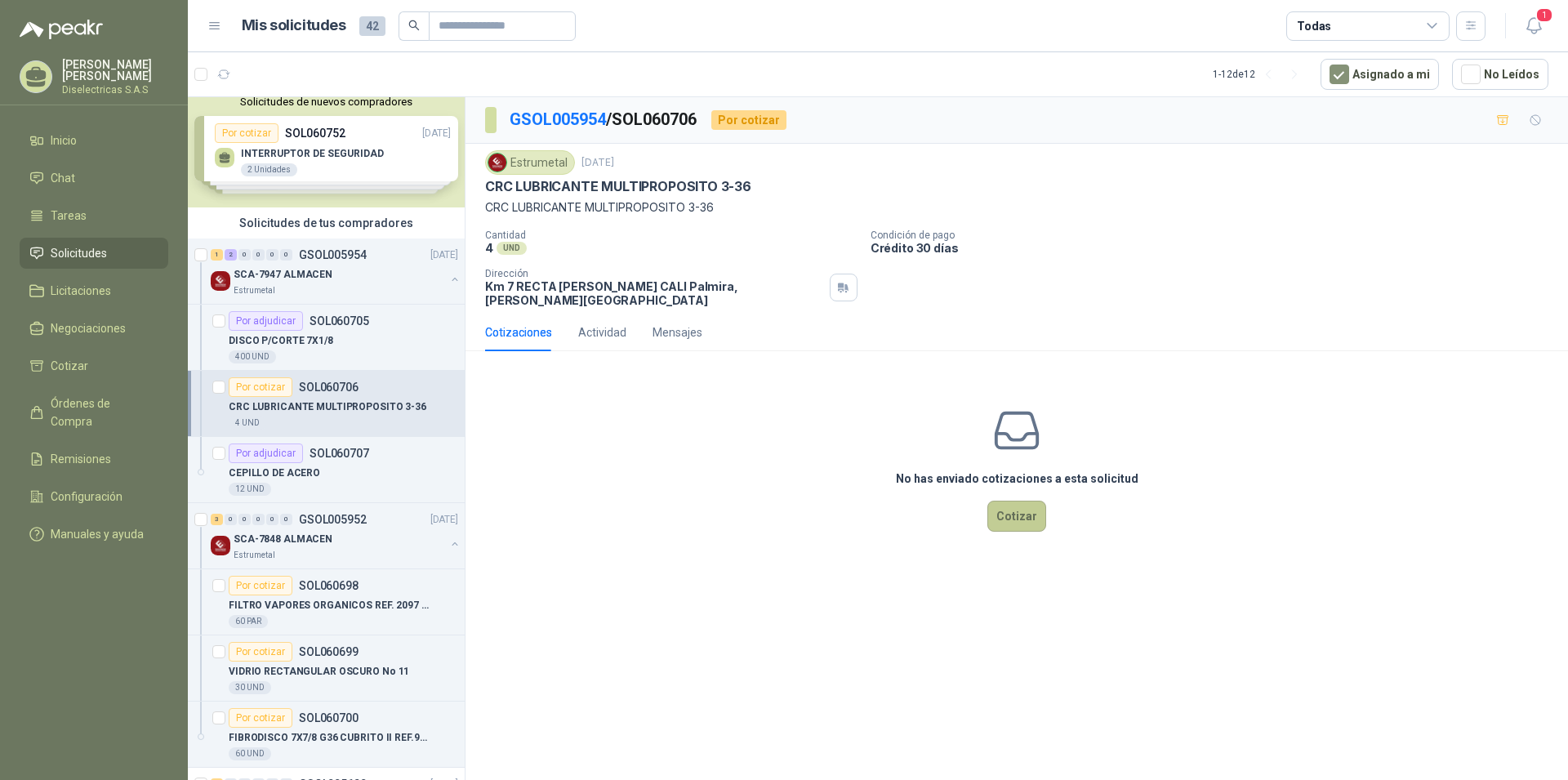
click at [1017, 503] on button "Cotizar" at bounding box center [1017, 516] width 59 height 31
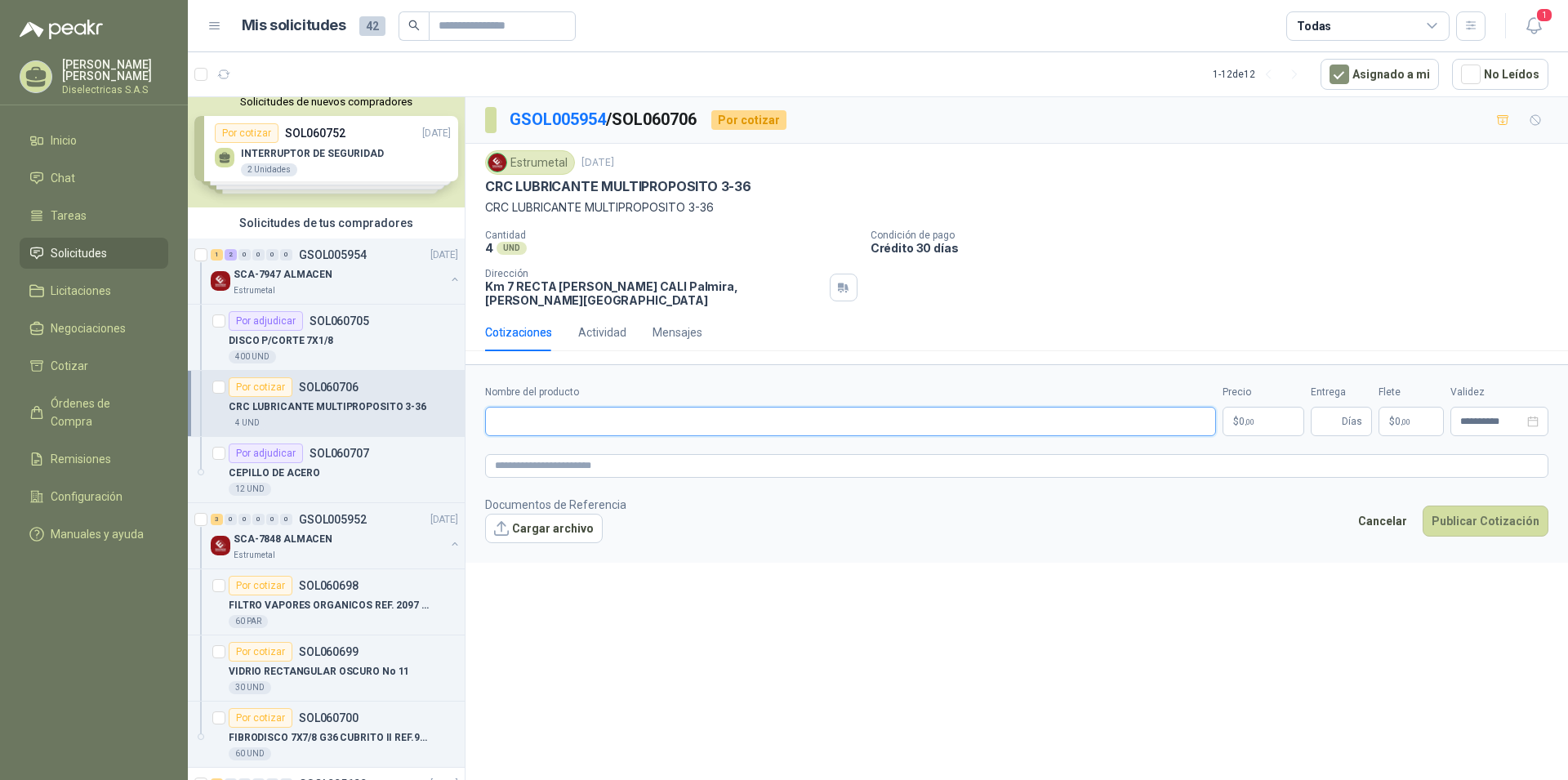
click at [514, 407] on input "Nombre del producto" at bounding box center [850, 422] width 731 height 29
type input "**********"
click at [1264, 413] on p "$ 0 ,00" at bounding box center [1263, 422] width 81 height 29
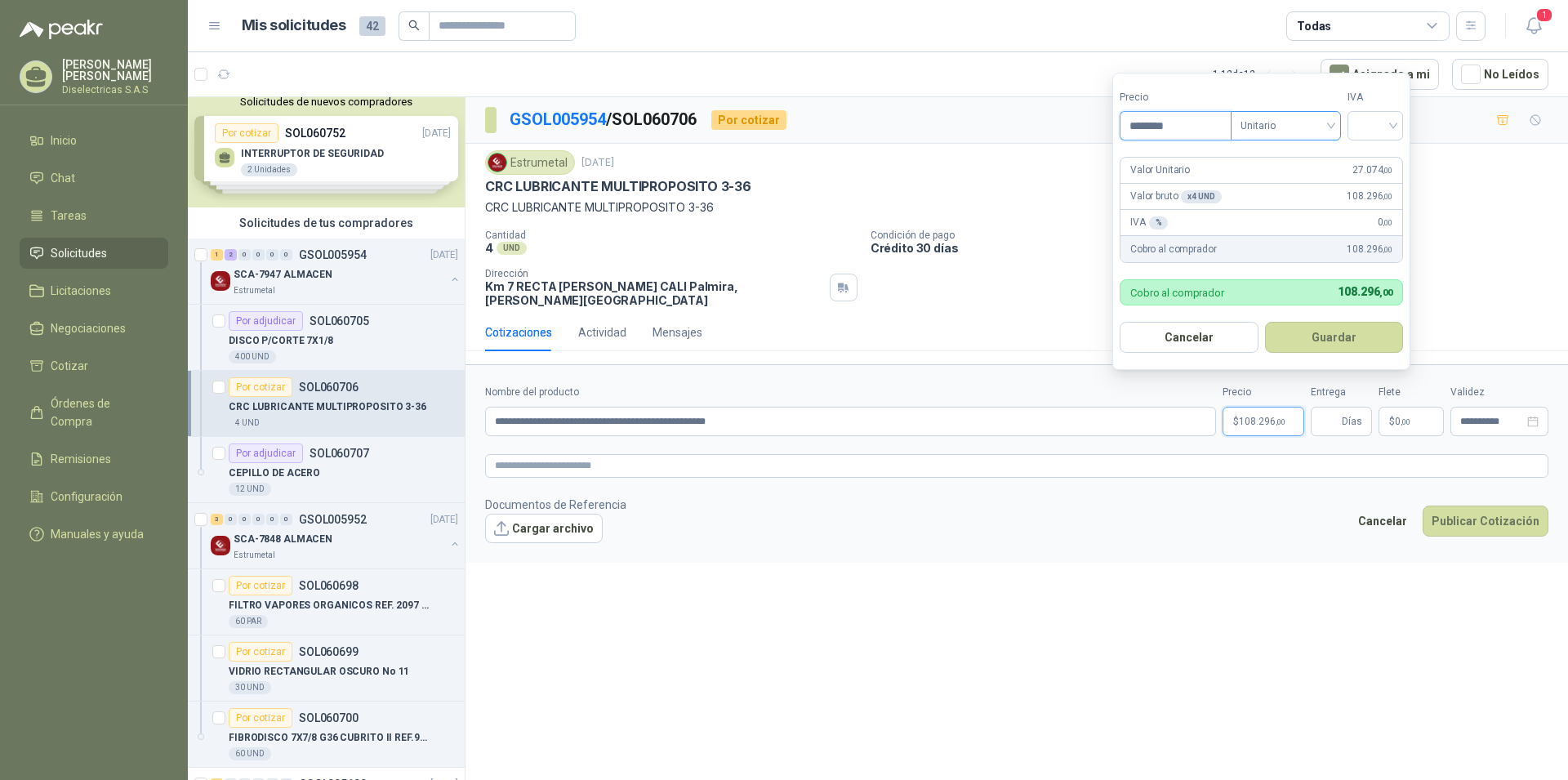
click at [1332, 121] on span "Unitario" at bounding box center [1285, 126] width 90 height 25
type input "********"
click at [1332, 121] on span "Unitario" at bounding box center [1285, 126] width 90 height 25
click at [1392, 127] on input "search" at bounding box center [1375, 124] width 36 height 25
click at [1376, 159] on div "19%" at bounding box center [1379, 159] width 30 height 18
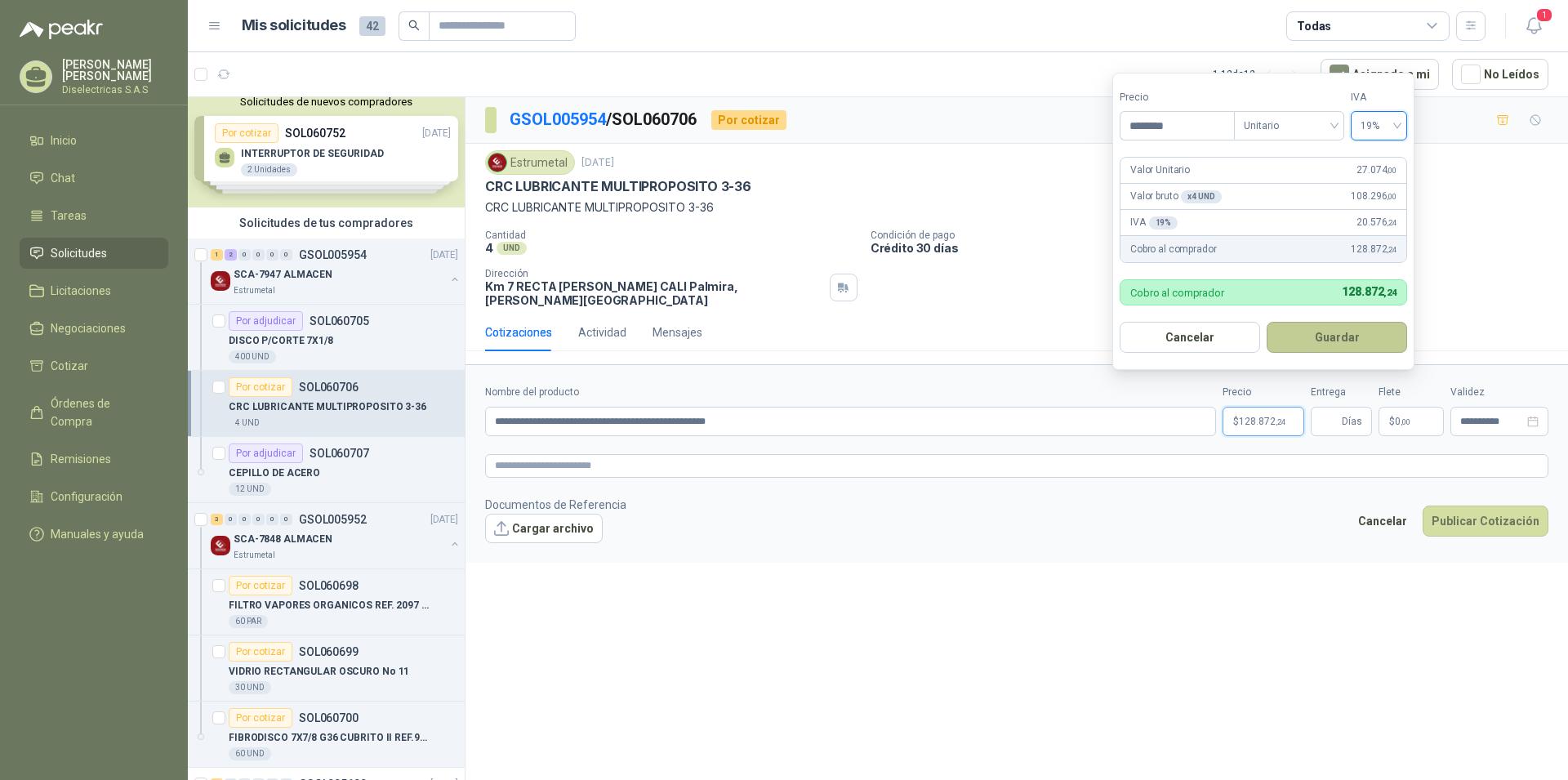
click at [1333, 334] on button "Guardar" at bounding box center [1336, 338] width 140 height 31
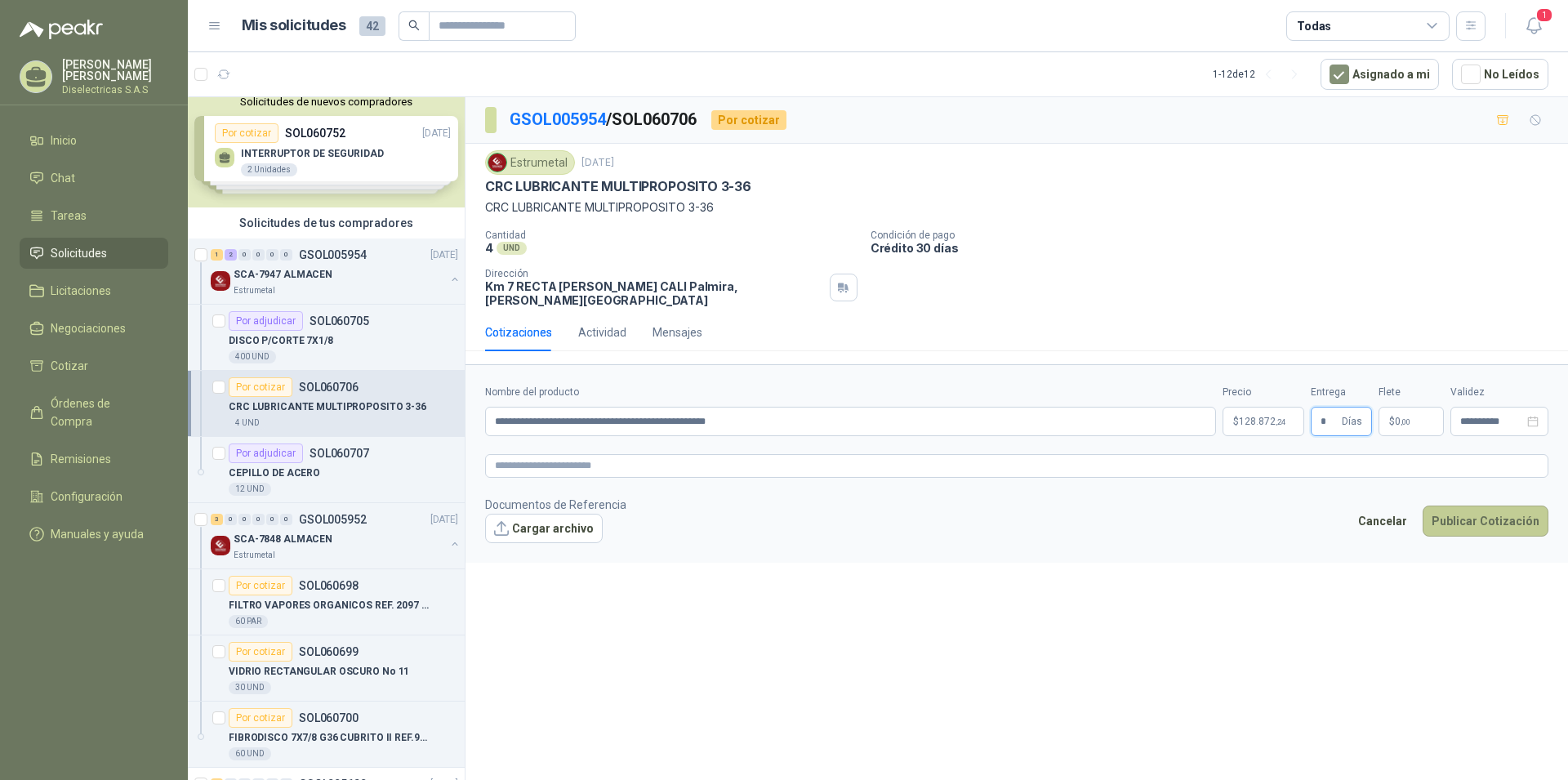
type input "*"
click at [1492, 505] on button "Publicar Cotización" at bounding box center [1486, 521] width 126 height 31
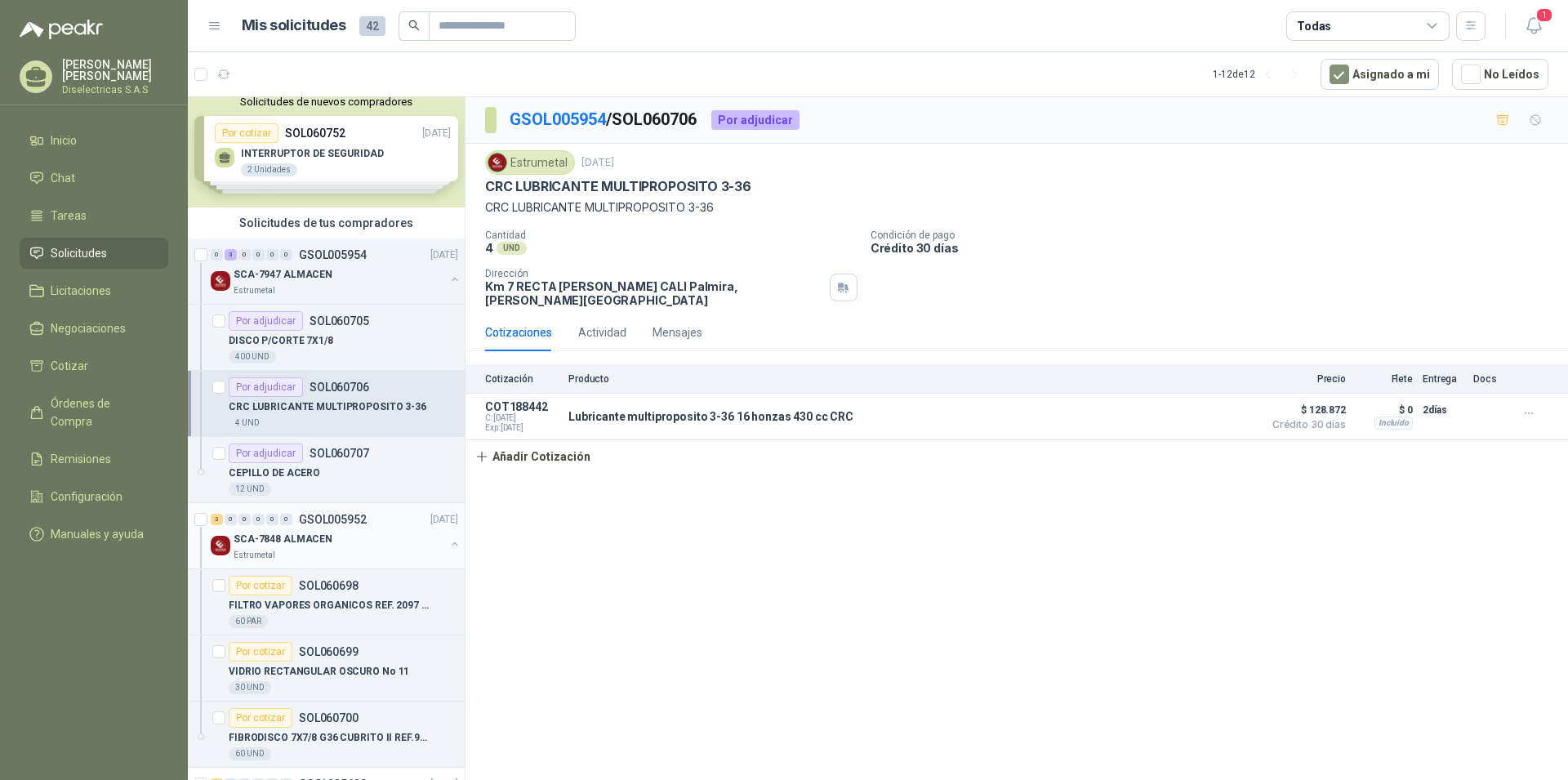
click at [340, 544] on div "SCA-7848 ALMACEN" at bounding box center [340, 539] width 212 height 20
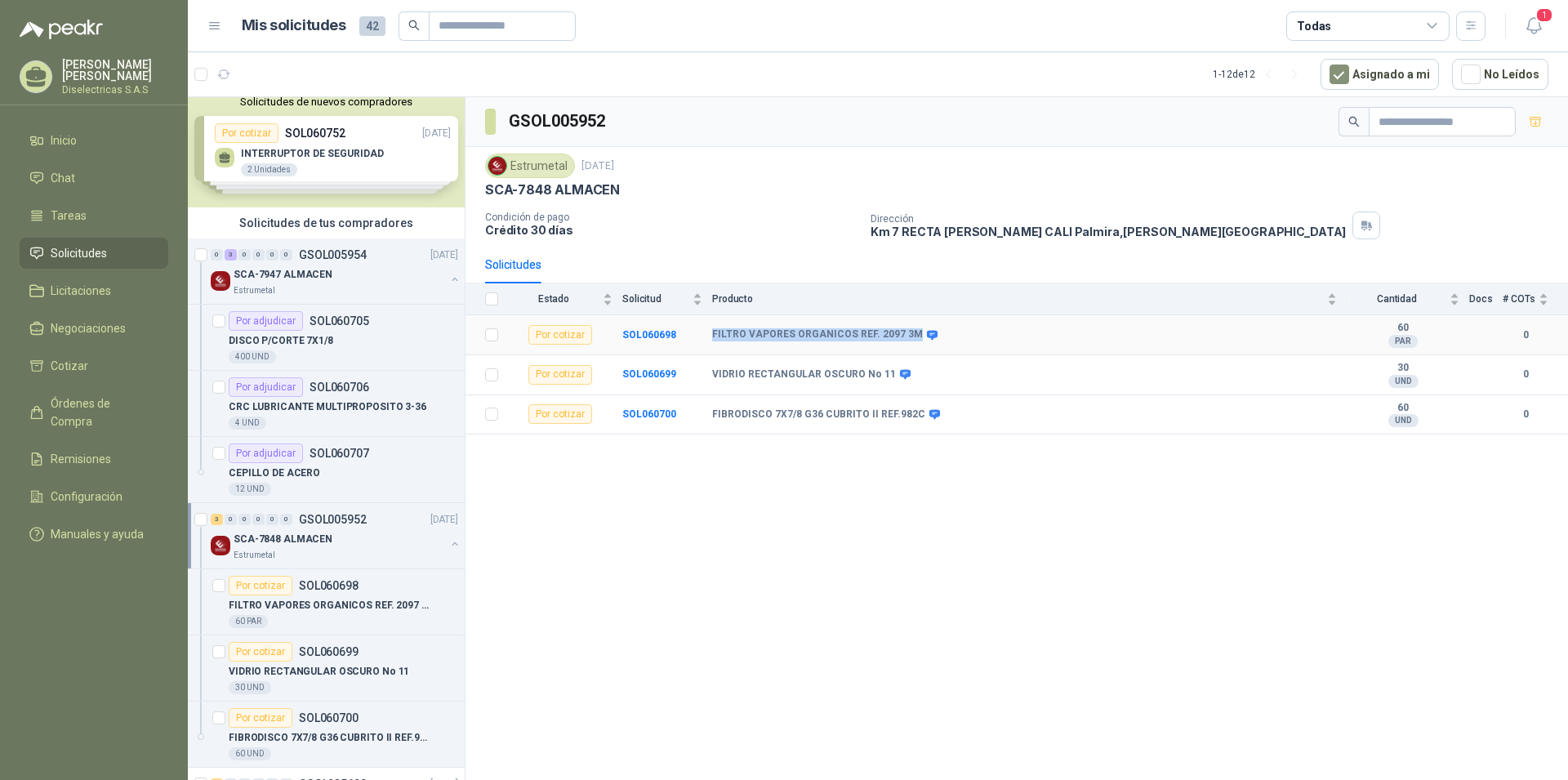
drag, startPoint x: 712, startPoint y: 333, endPoint x: 911, endPoint y: 333, distance: 199.0
click at [911, 333] on div "FILTRO VAPORES ORGANICOS REF. 2097 3M" at bounding box center [823, 335] width 223 height 13
copy b "FILTRO VAPORES ORGANICOS REF. 2097 3M"
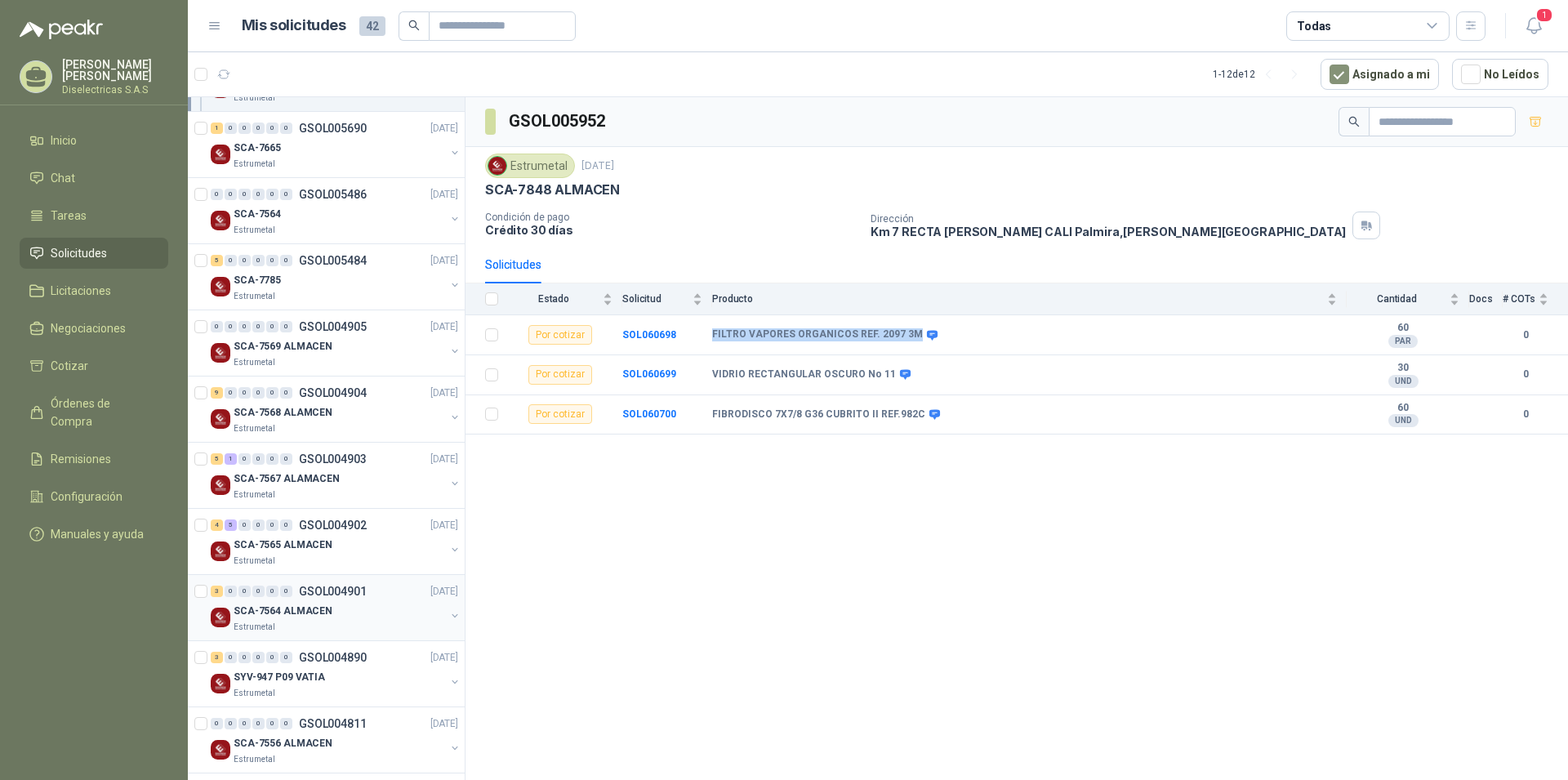
scroll to position [675, 0]
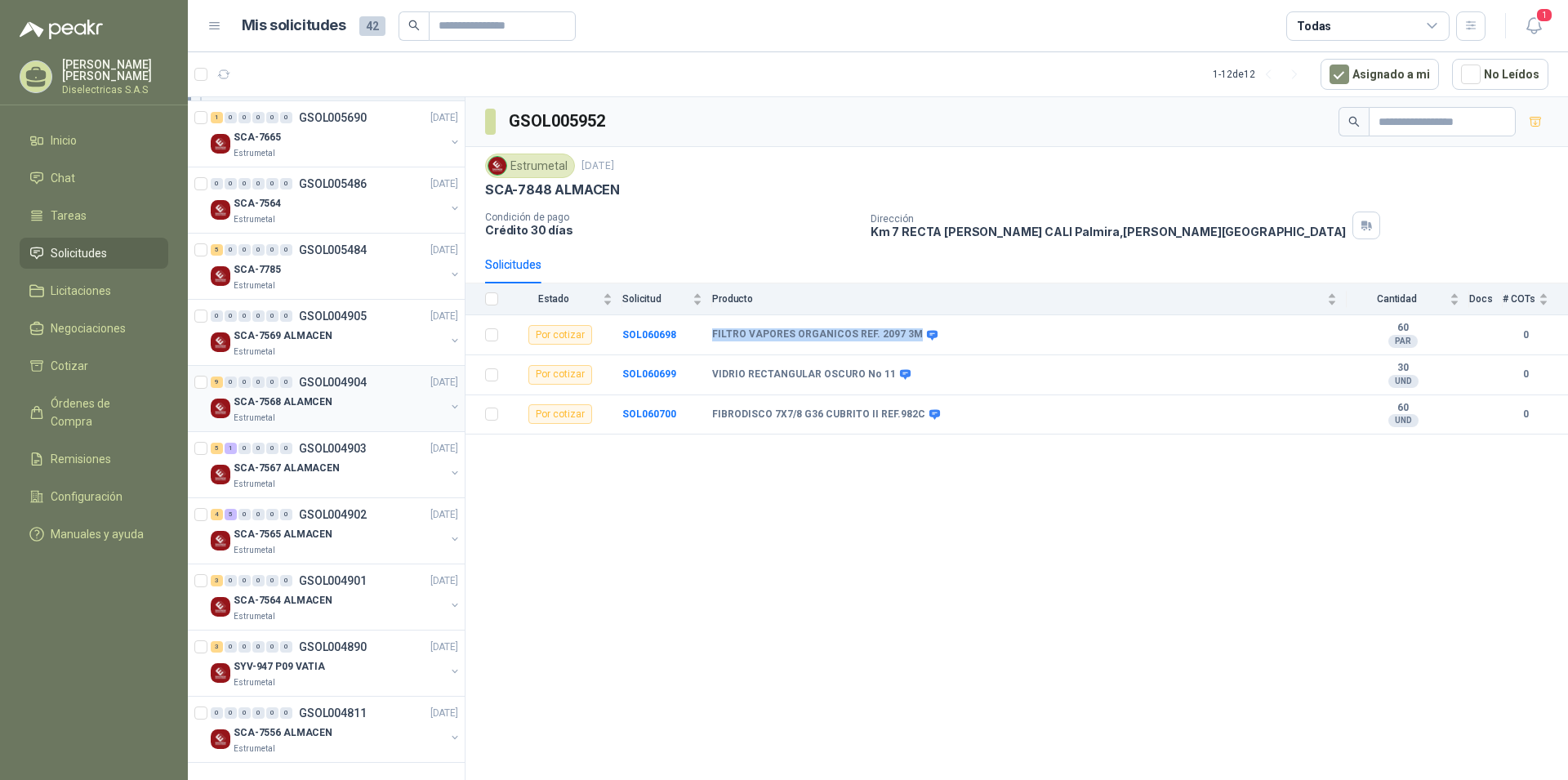
click at [310, 400] on p "SCA-7568 ALAMCEN" at bounding box center [283, 402] width 99 height 16
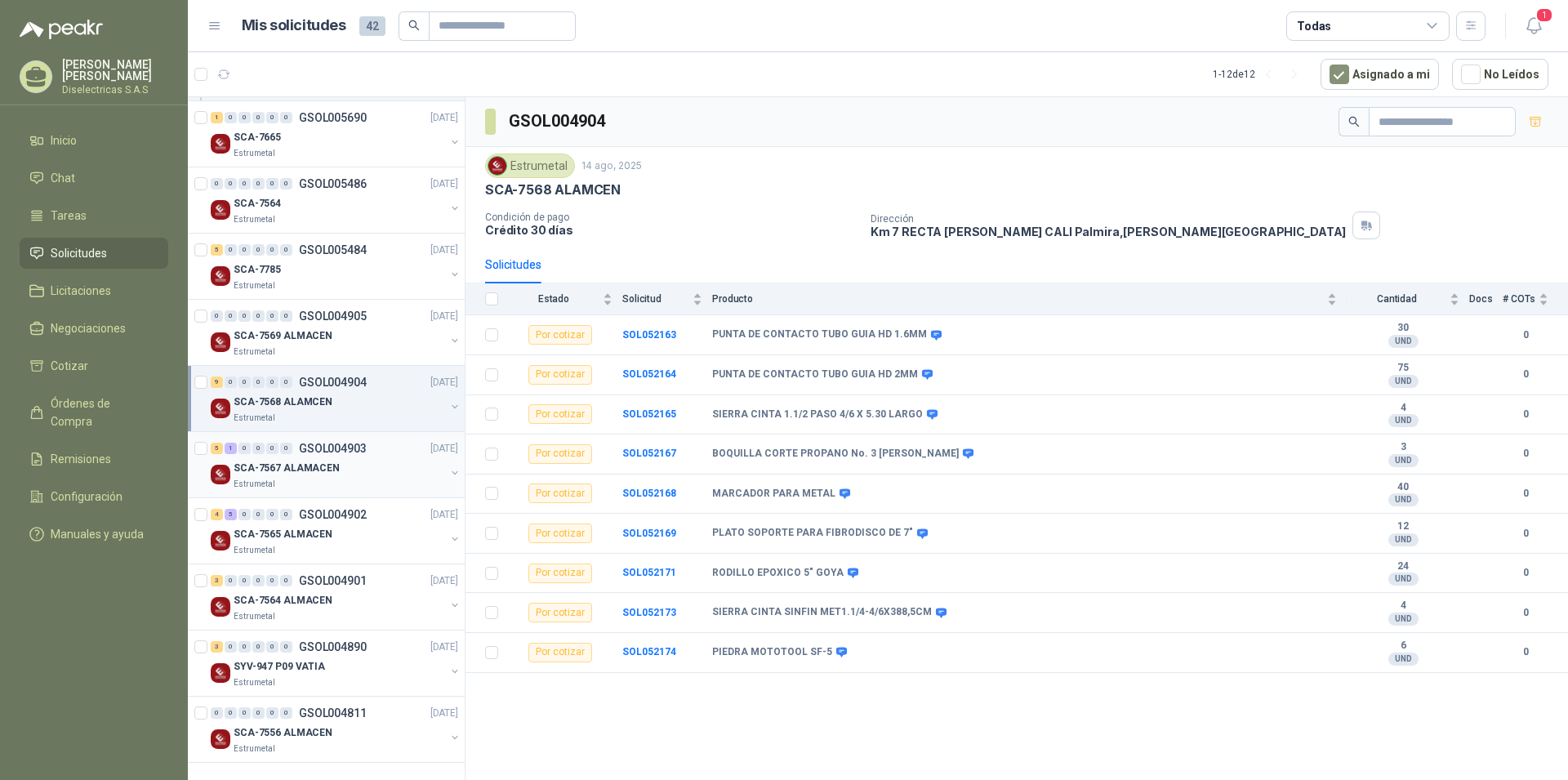
click at [309, 470] on p "SCA-7567 ALAMACEN" at bounding box center [287, 468] width 106 height 16
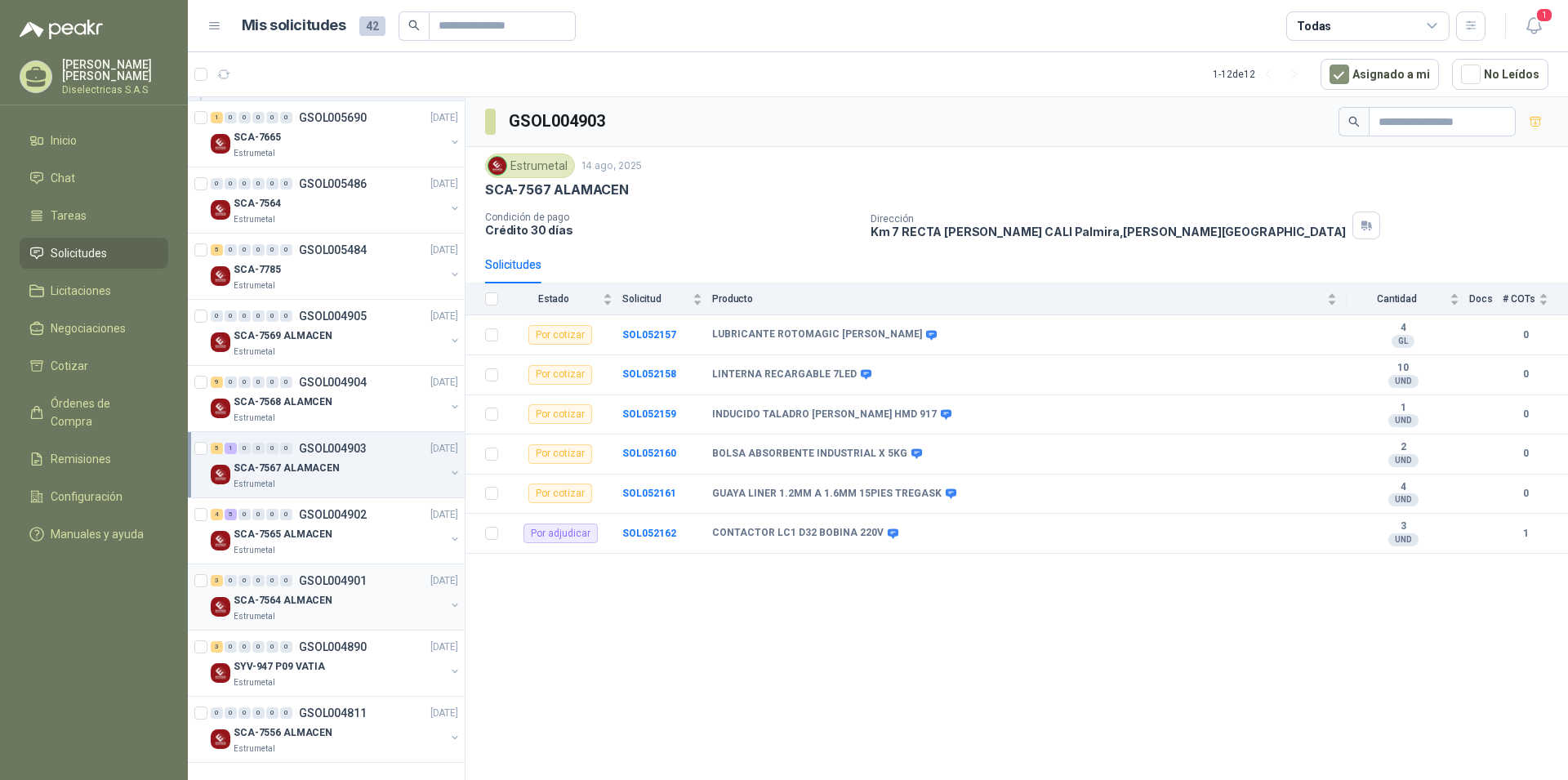
click at [308, 598] on p "SCA-7564 ALMACEN" at bounding box center [283, 600] width 99 height 16
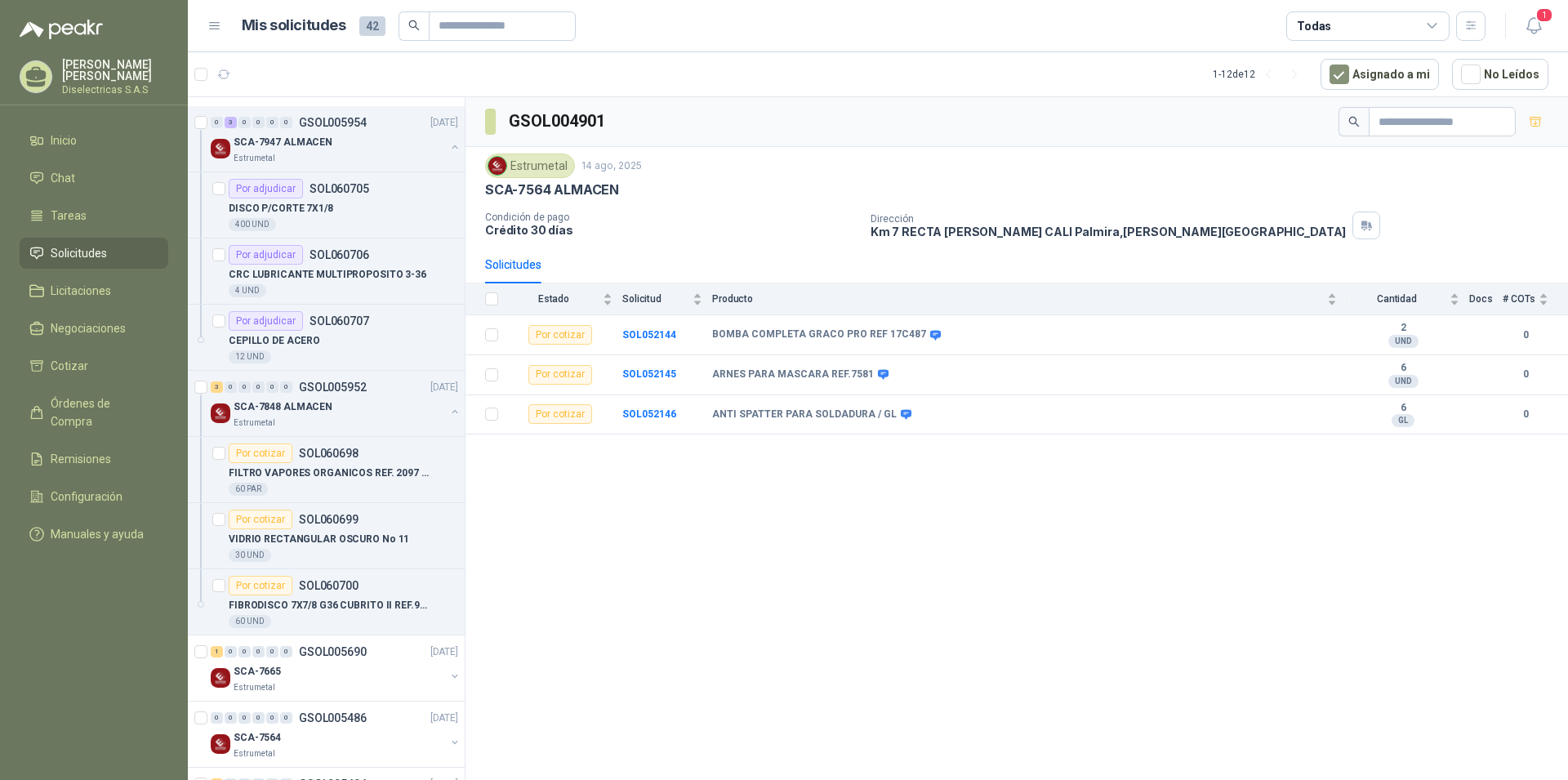
scroll to position [120, 0]
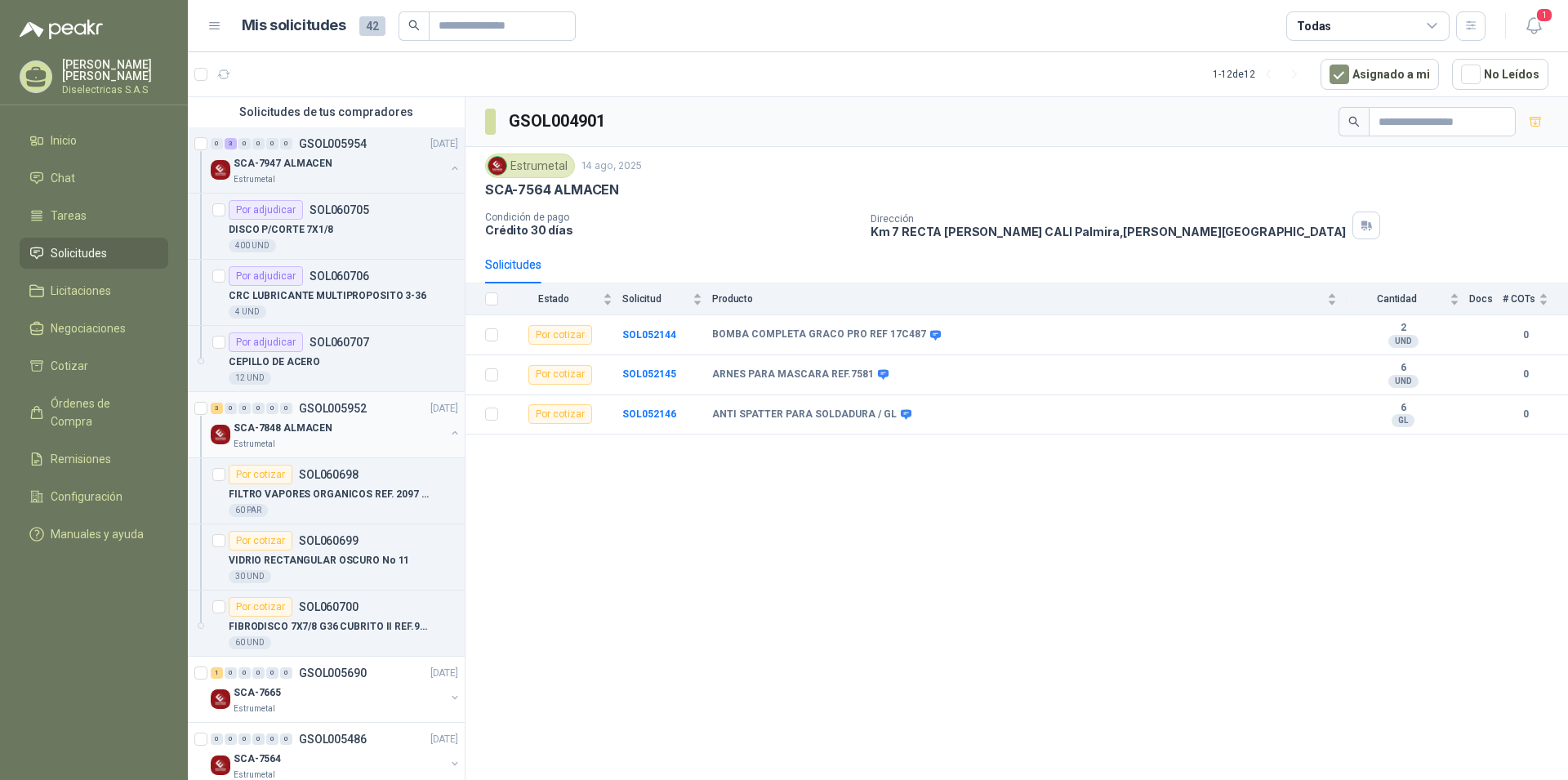
click at [300, 432] on p "SCA-7848 ALMACEN" at bounding box center [283, 429] width 99 height 16
click at [629, 372] on b "SOL060699" at bounding box center [649, 374] width 54 height 12
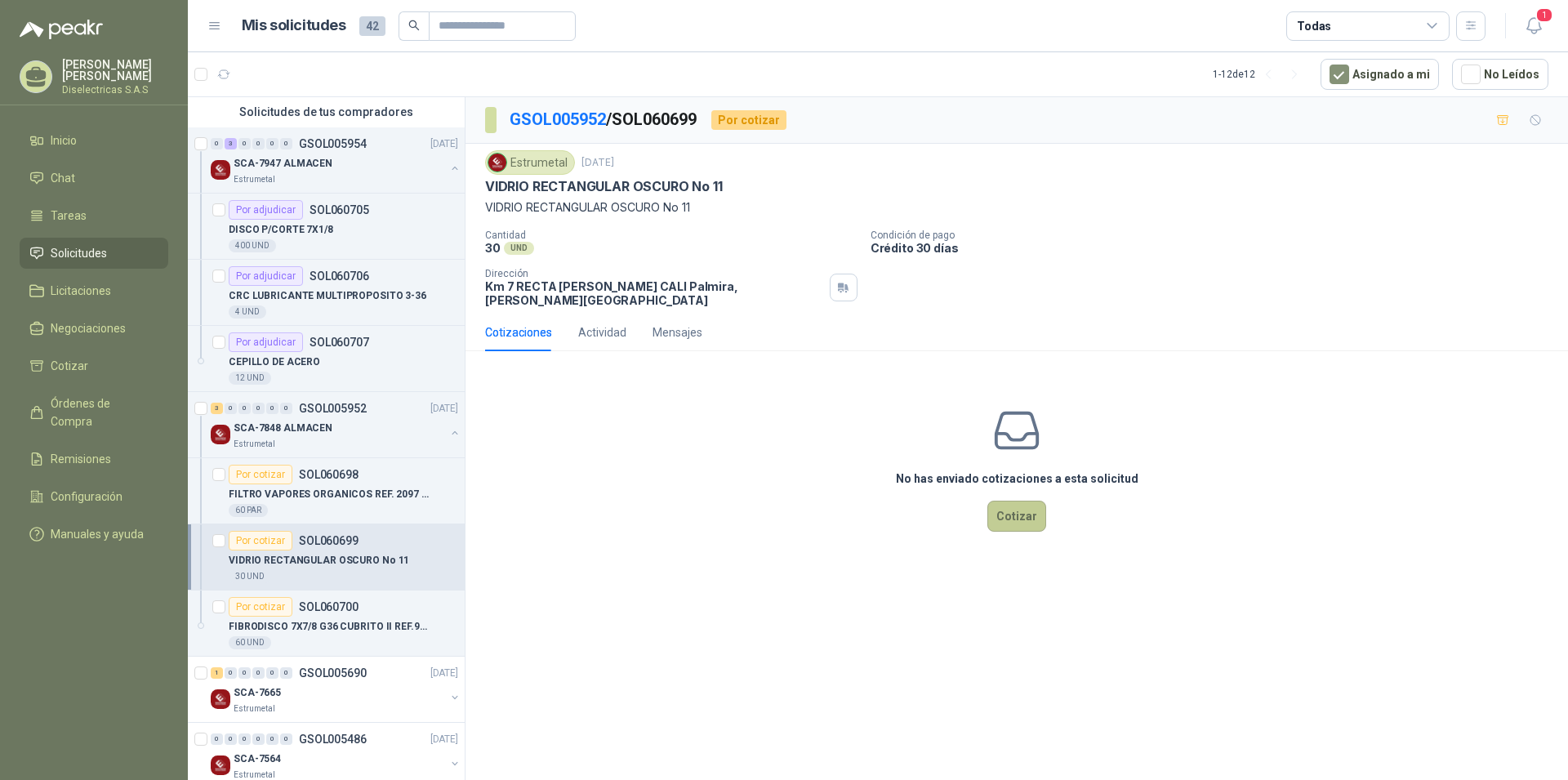
click at [1020, 504] on button "Cotizar" at bounding box center [1017, 516] width 59 height 31
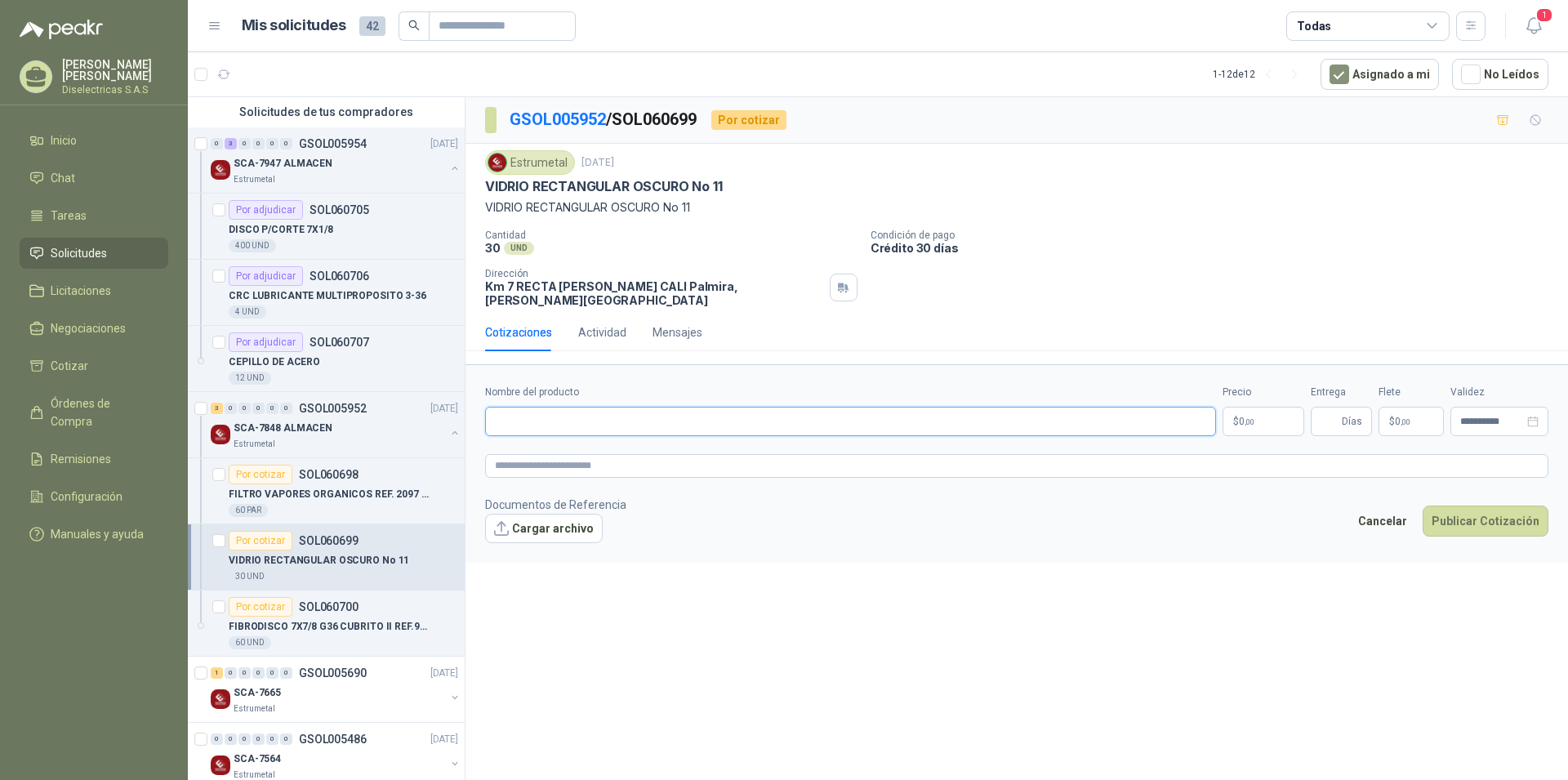
click at [651, 411] on input "Nombre del producto" at bounding box center [850, 422] width 731 height 29
type input "**********"
click at [1269, 407] on p "$ 0 ,00" at bounding box center [1263, 422] width 81 height 29
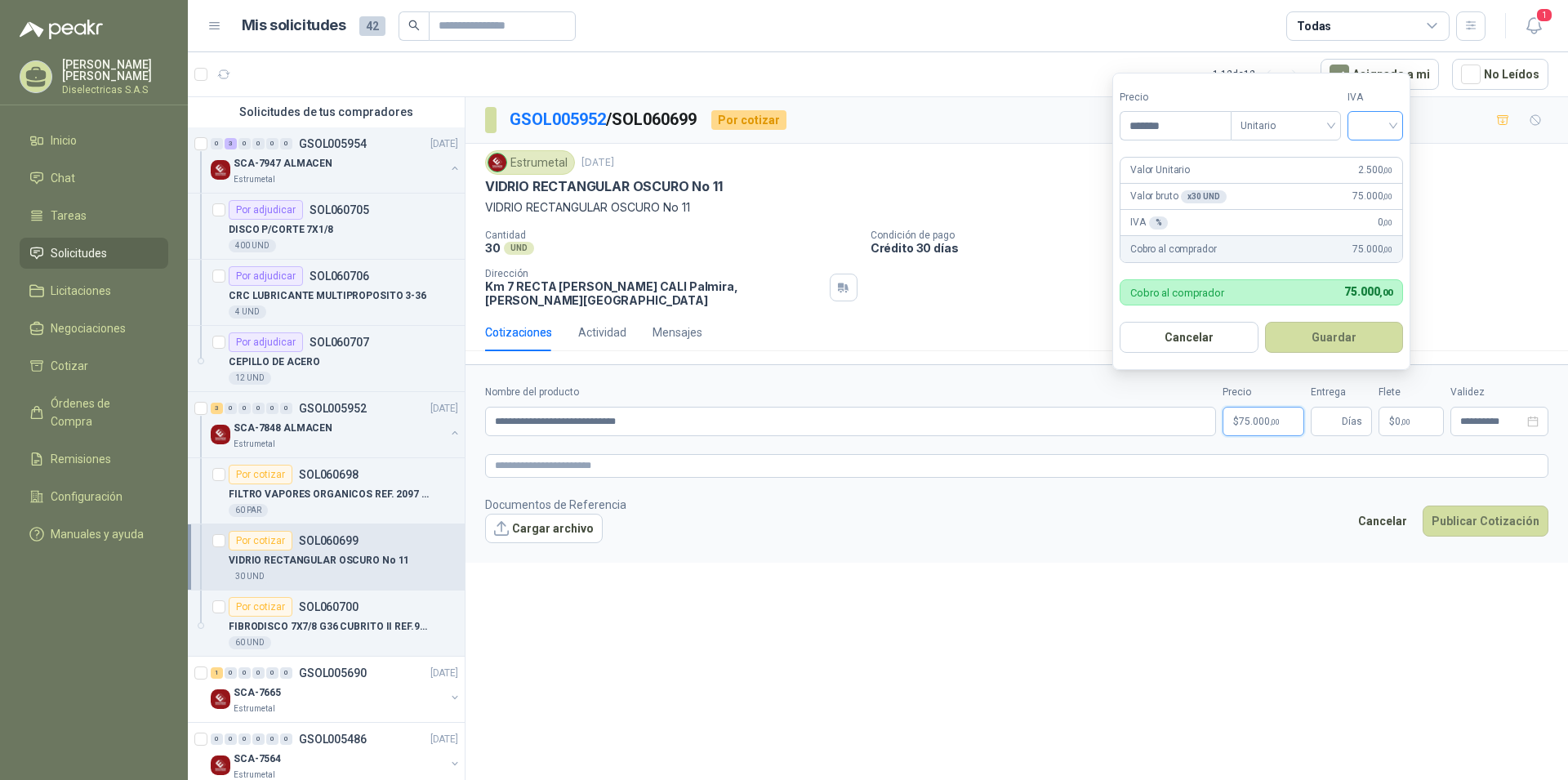
type input "*******"
click at [1393, 125] on input "search" at bounding box center [1375, 124] width 36 height 25
click at [1387, 160] on div "19%" at bounding box center [1379, 159] width 30 height 18
click at [1334, 332] on button "Guardar" at bounding box center [1336, 338] width 140 height 31
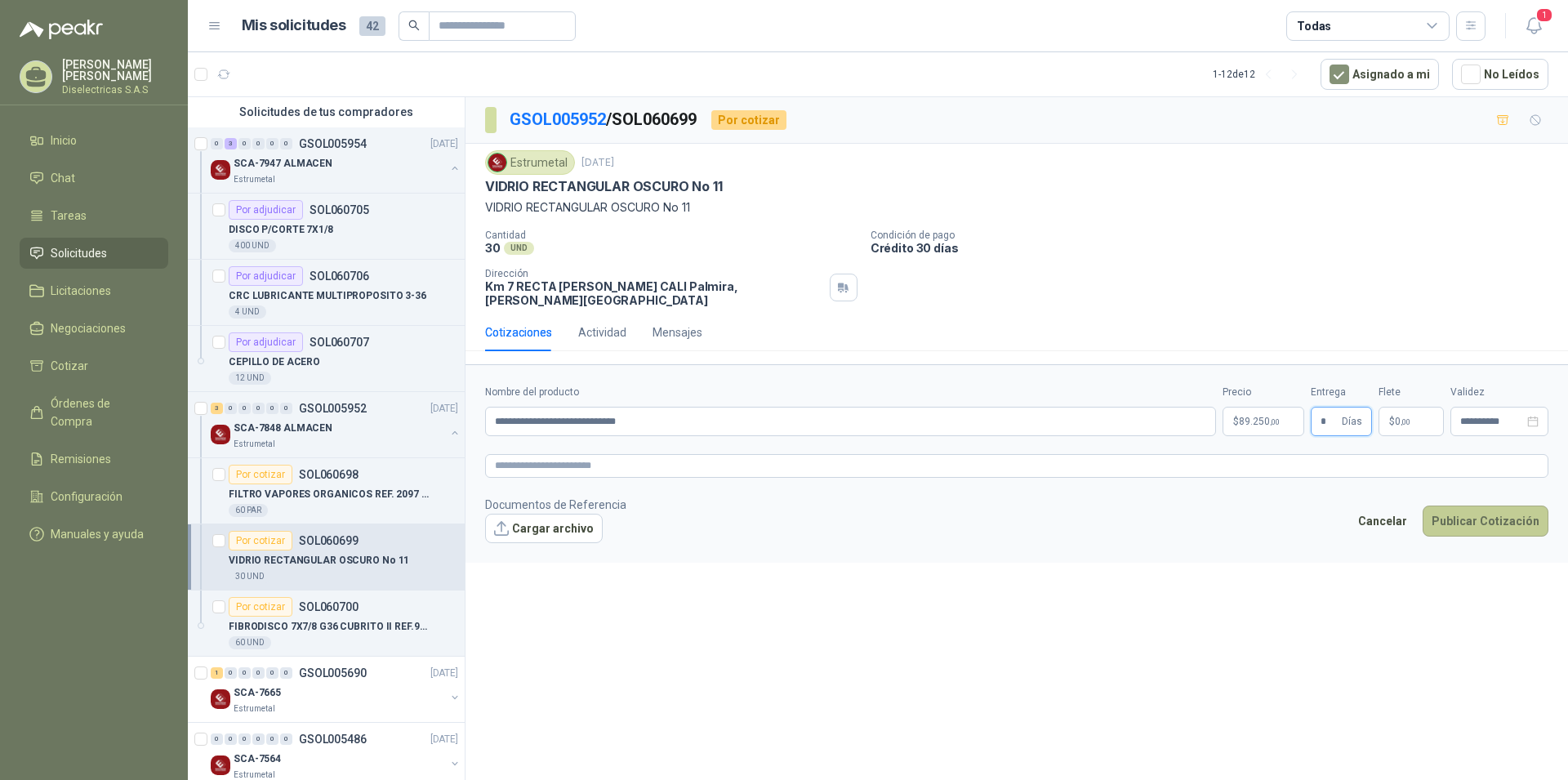
type input "*"
click at [1497, 506] on button "Publicar Cotización" at bounding box center [1486, 521] width 126 height 31
